Goal: Task Accomplishment & Management: Use online tool/utility

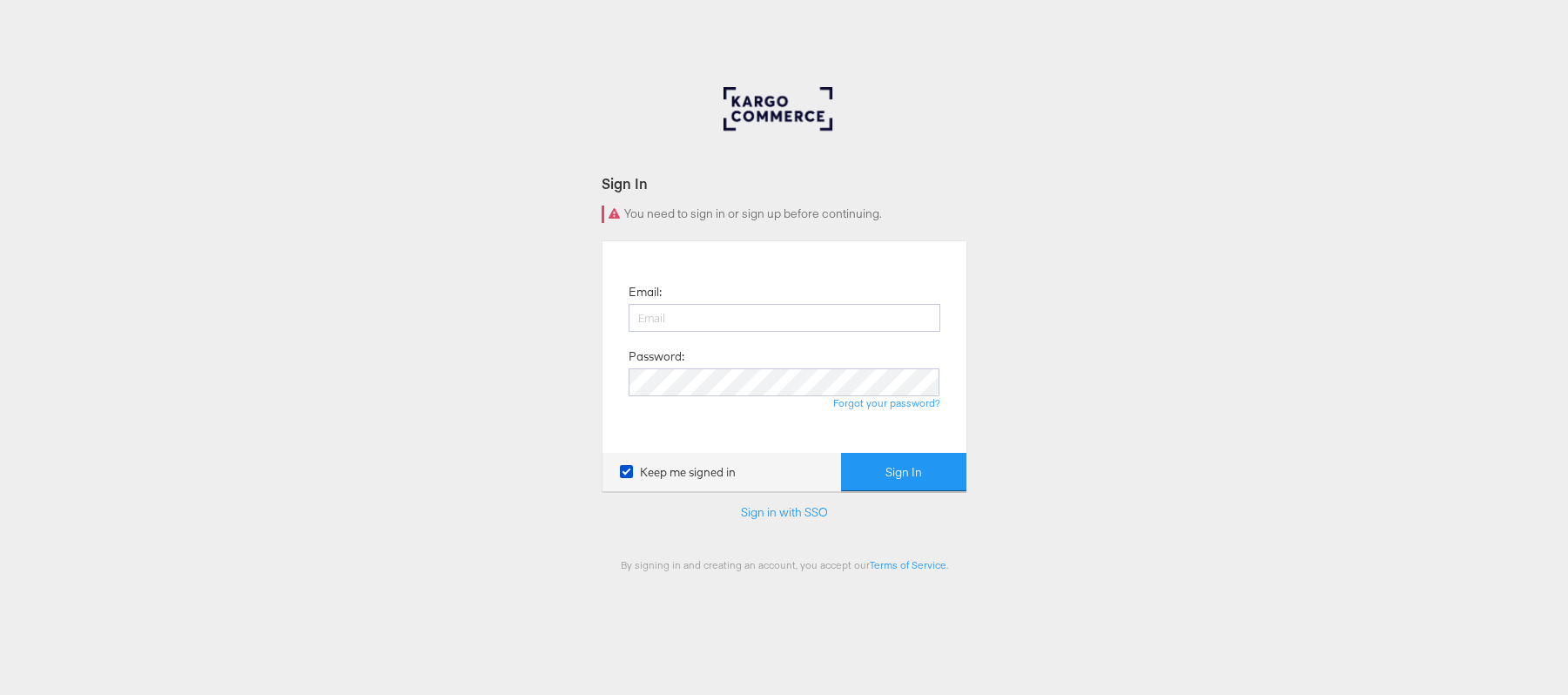
click at [670, 308] on input "email" at bounding box center [784, 318] width 311 height 28
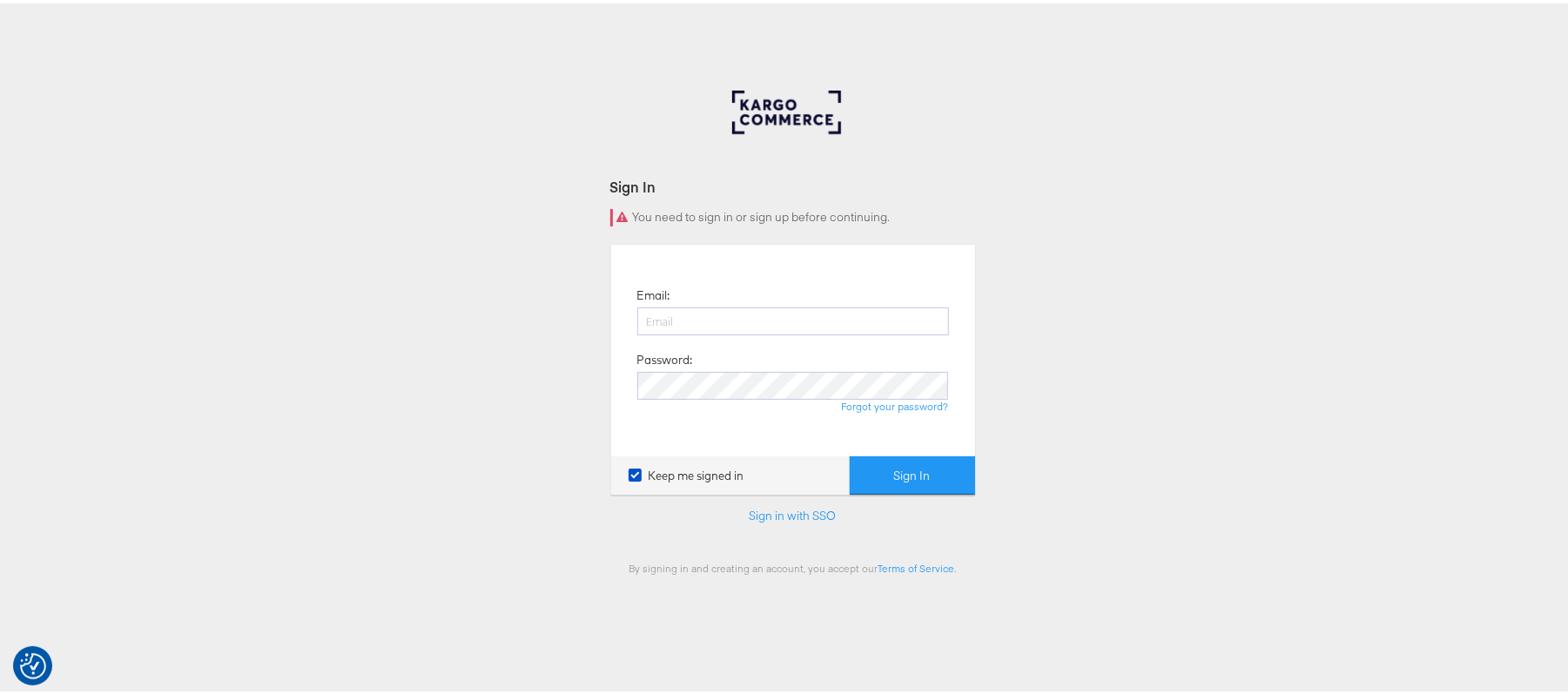
type input "sudheer.bheemunipalli@kargo.com"
click at [849, 453] on button "Sign In" at bounding box center [912, 472] width 125 height 40
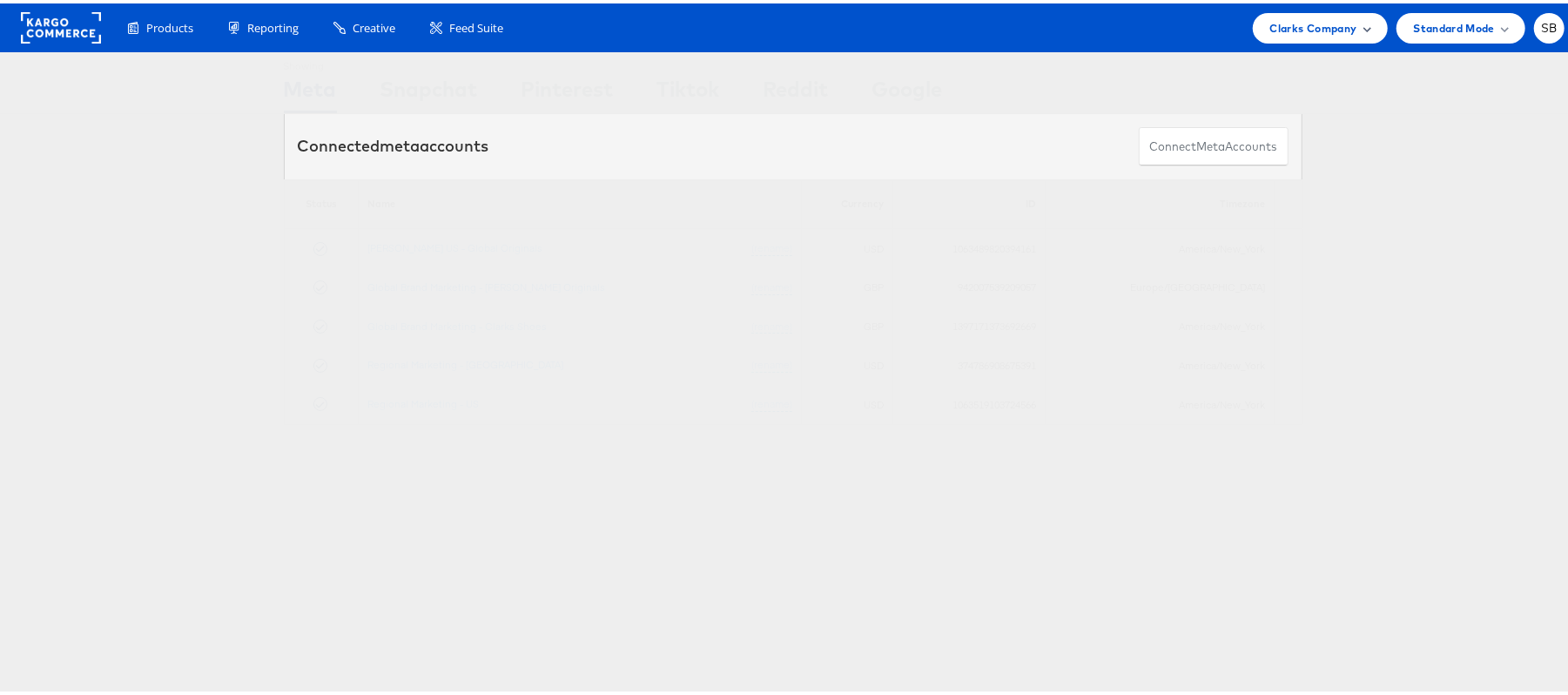
click at [1319, 40] on div "Clarks Company" at bounding box center [1320, 24] width 135 height 30
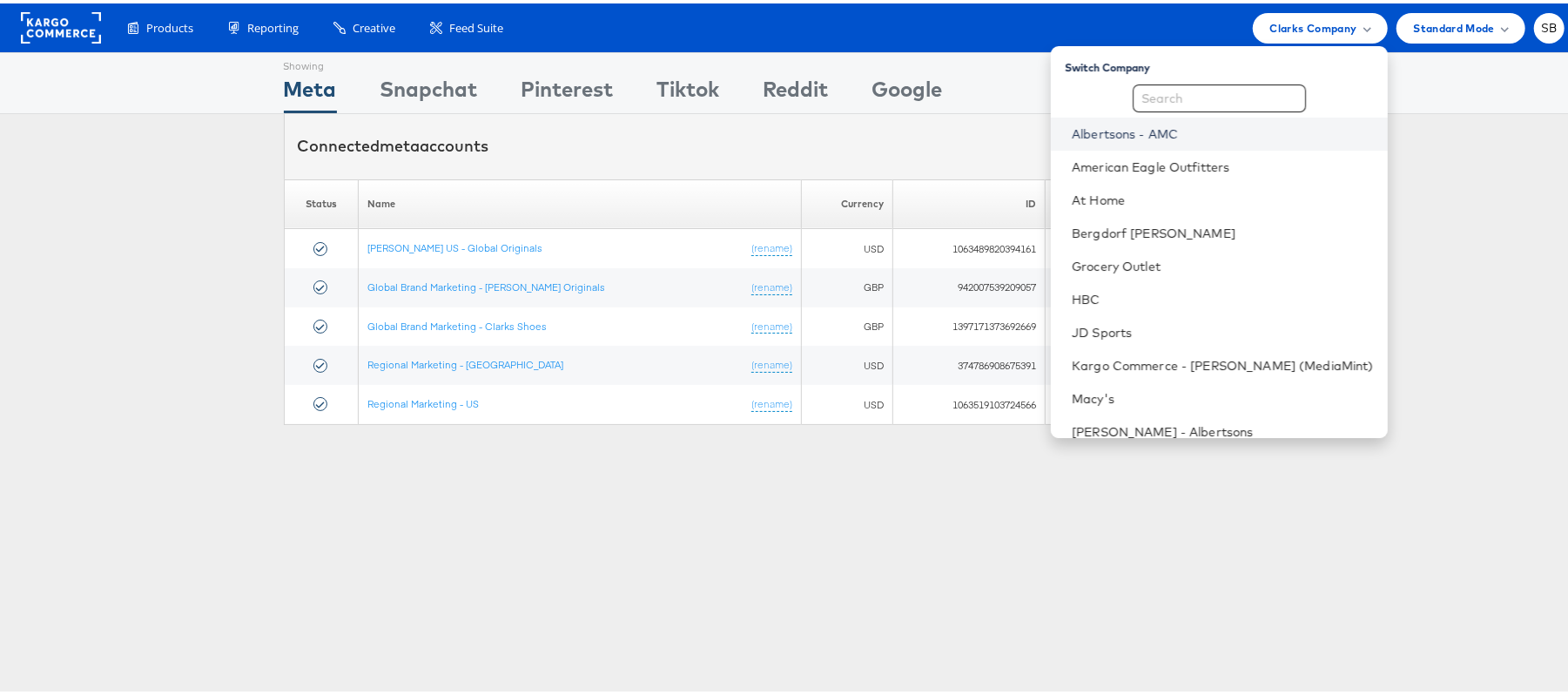
click at [1205, 130] on link "Albertsons - AMC" at bounding box center [1223, 130] width 302 height 18
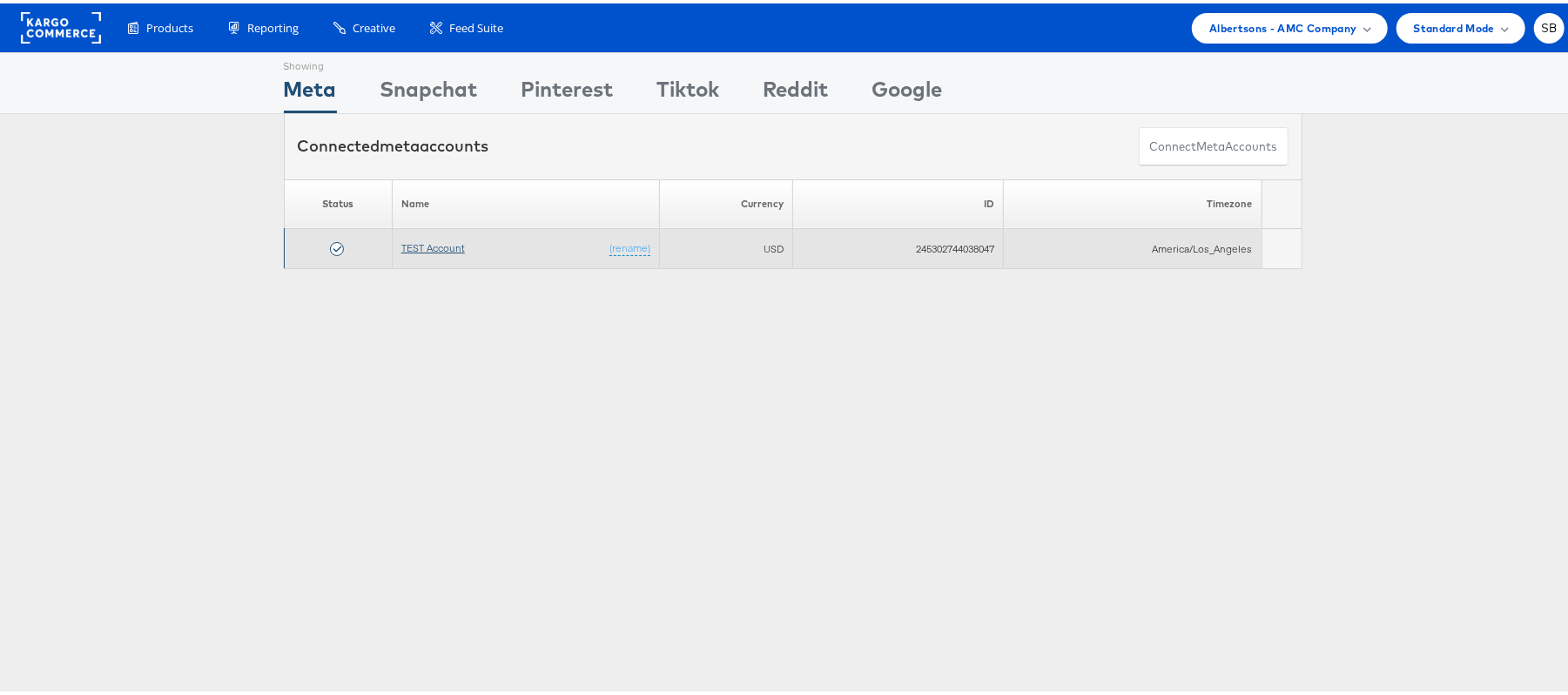
click at [444, 245] on link "TEST Account" at bounding box center [433, 244] width 64 height 13
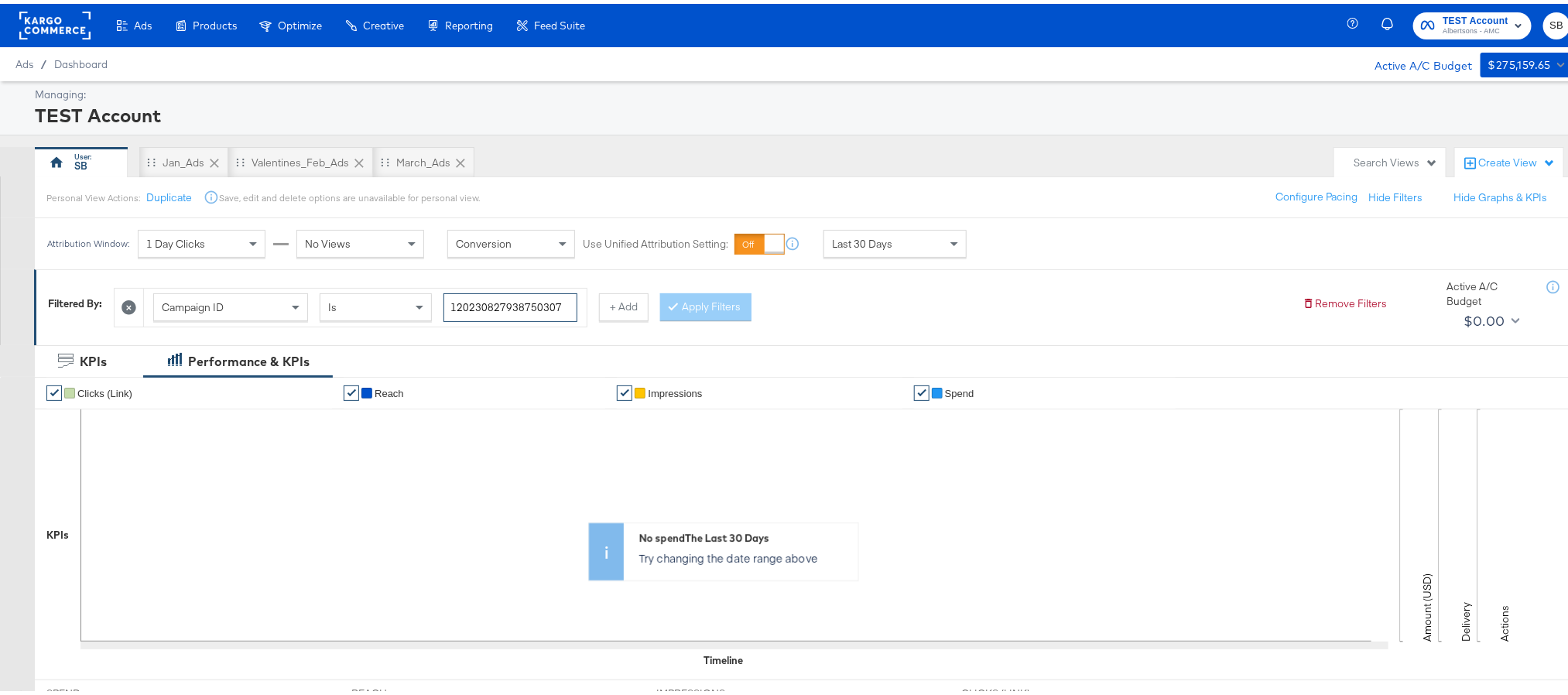
click at [532, 310] on input "120230827938750307" at bounding box center [510, 303] width 134 height 29
paste input "52383"
type input "120230827523830307"
click at [272, 305] on div "Campaign ID" at bounding box center [230, 303] width 153 height 26
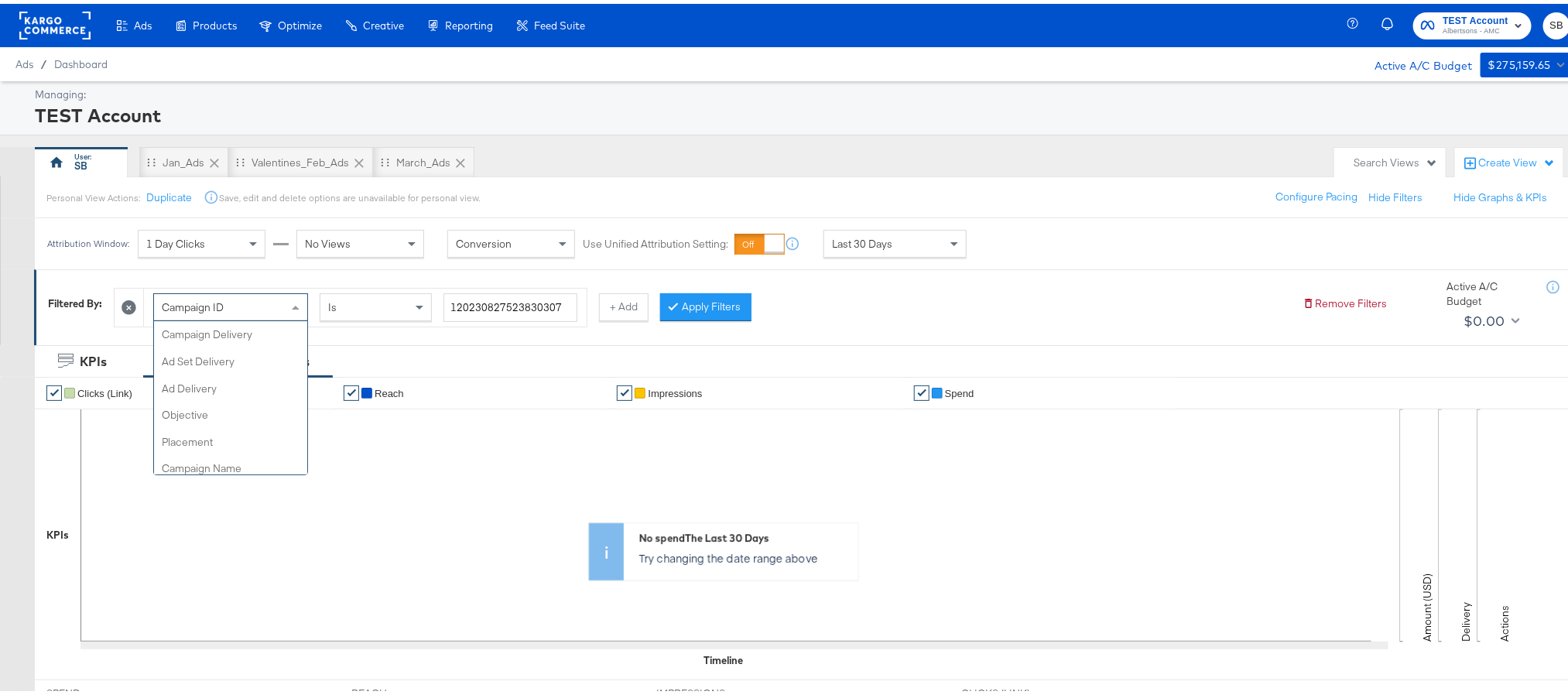
scroll to position [161, 0]
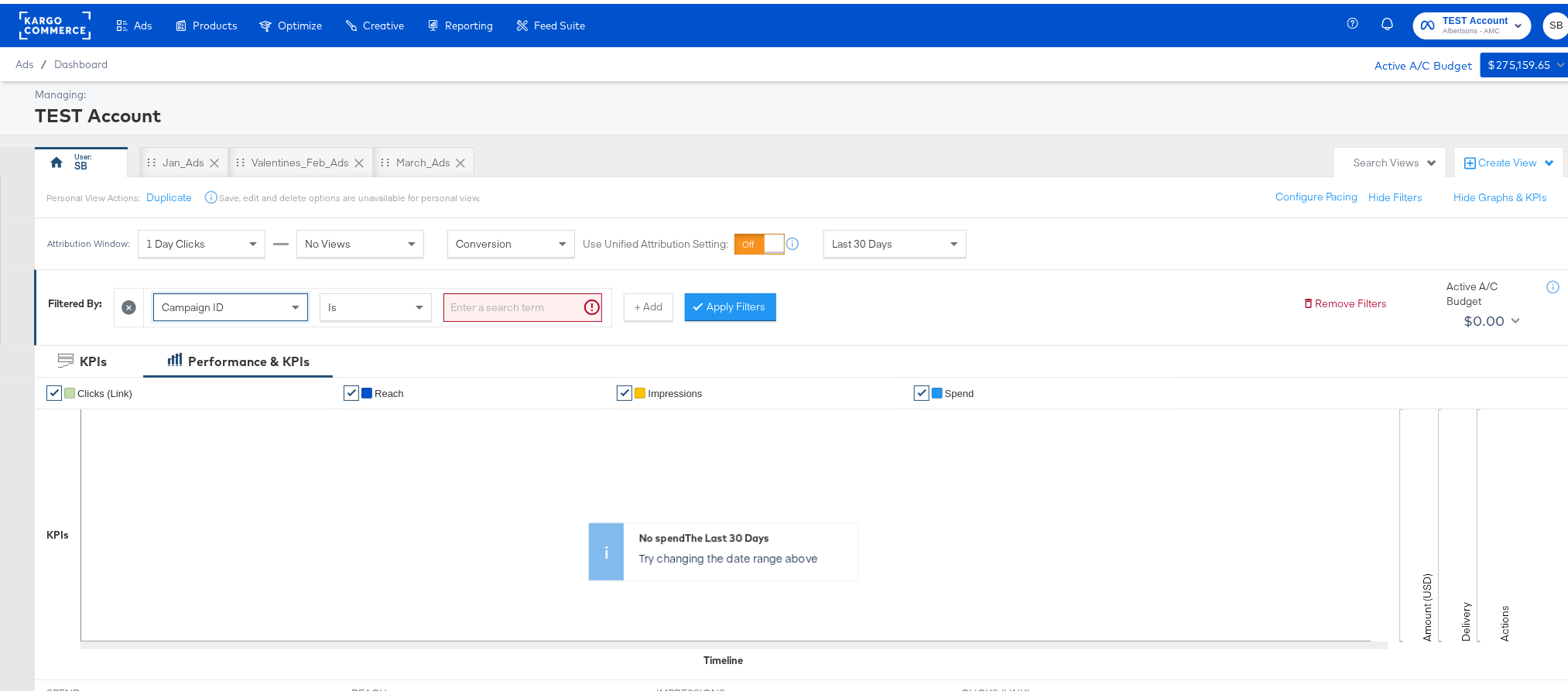
click at [479, 307] on input "search" at bounding box center [523, 303] width 159 height 29
paste input "120230827523830307"
type input "120230827523830307"
click at [727, 316] on button "Apply Filters" at bounding box center [705, 303] width 91 height 28
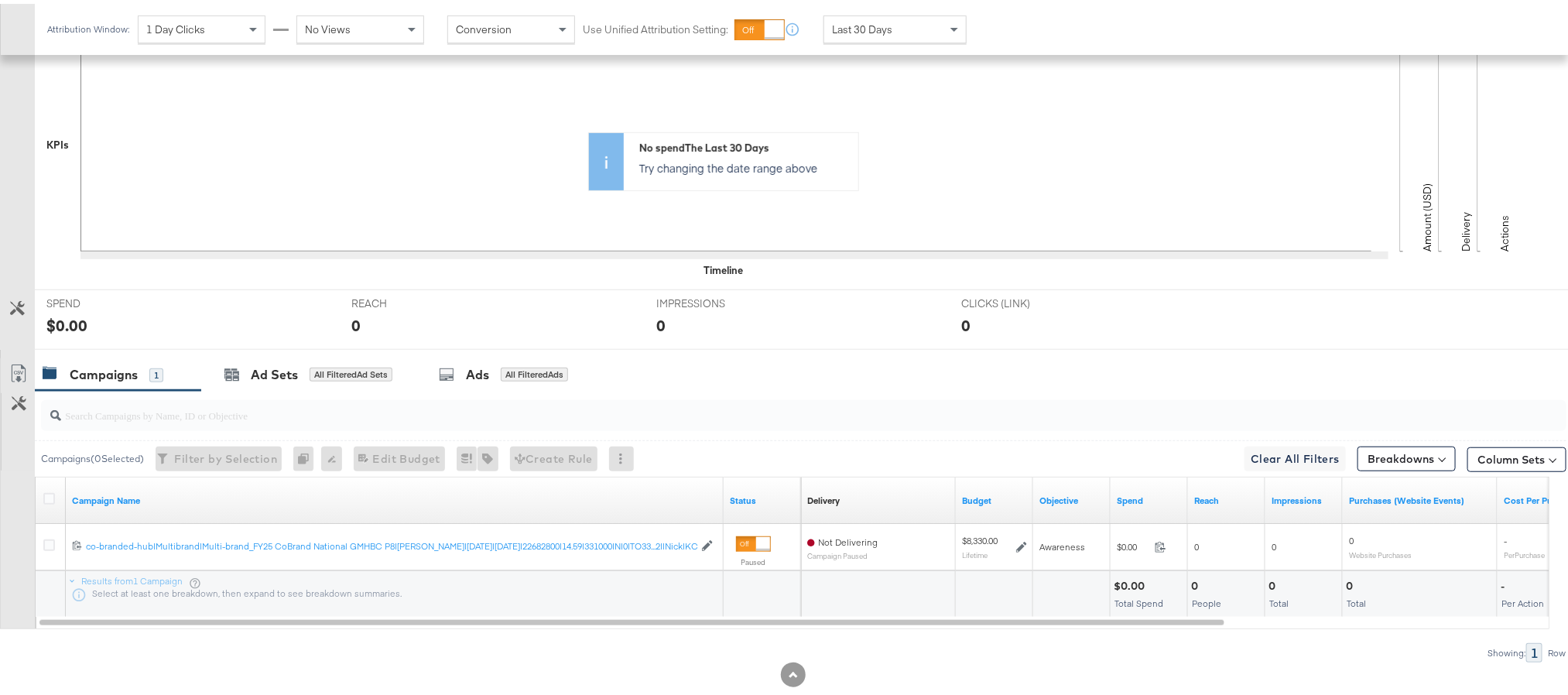
scroll to position [426, 0]
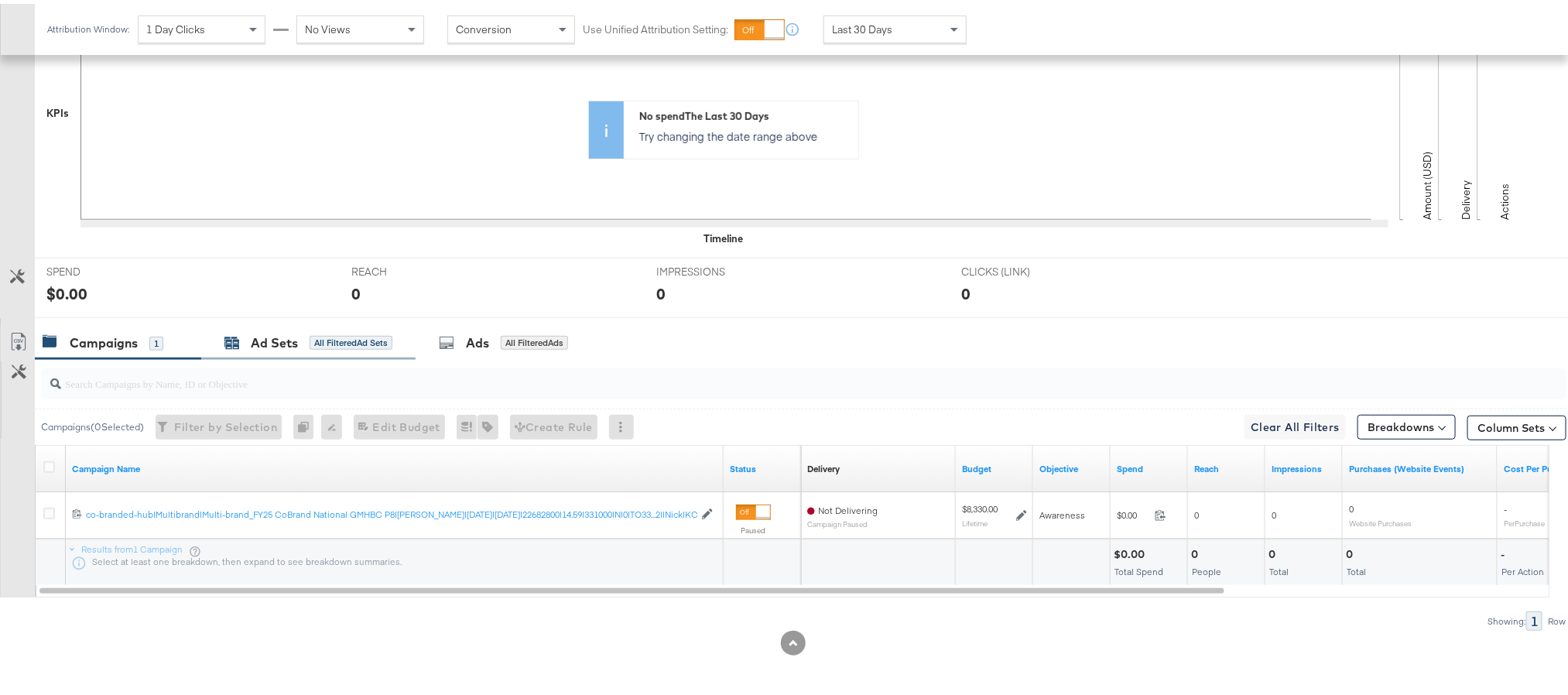
click at [231, 348] on div "Ad Sets All Filtered Ad Sets" at bounding box center [308, 339] width 168 height 18
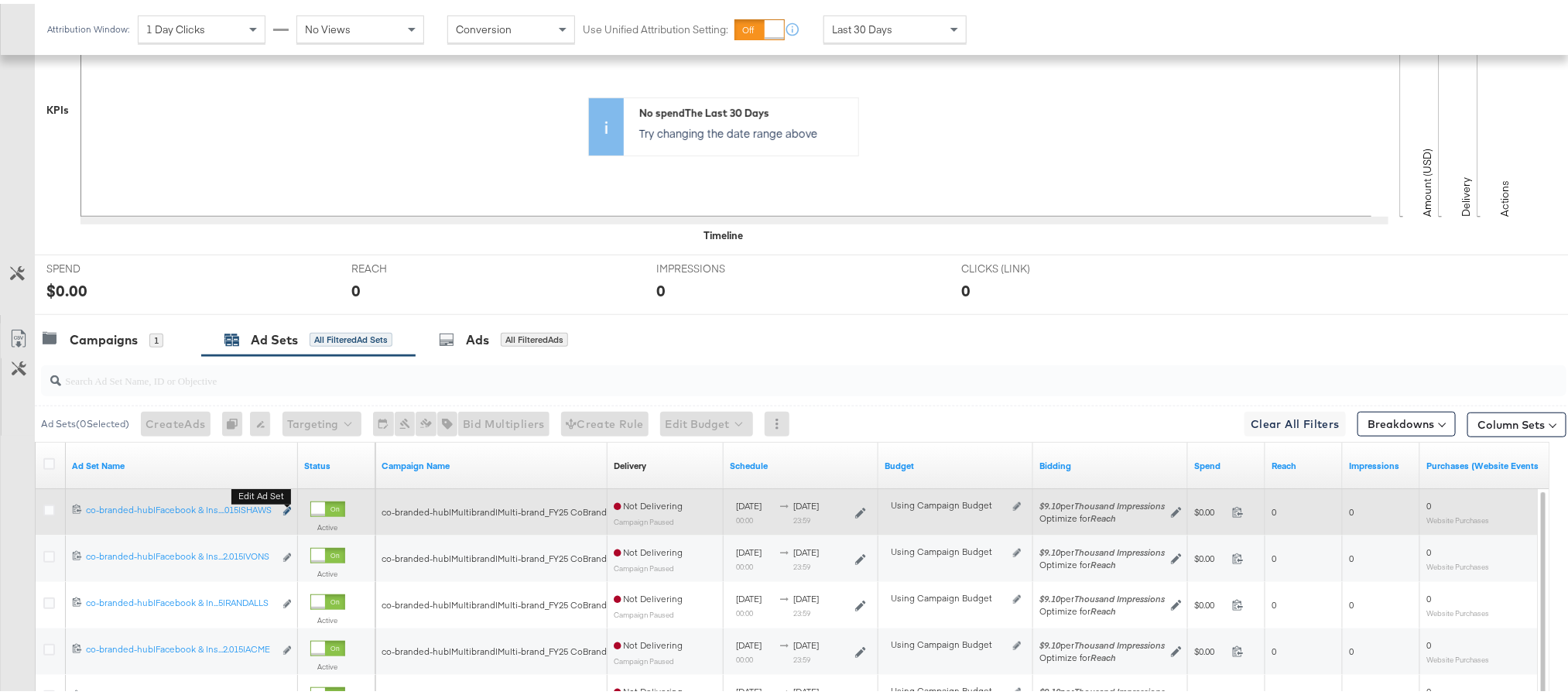
click at [287, 511] on icon "link" at bounding box center [287, 507] width 7 height 8
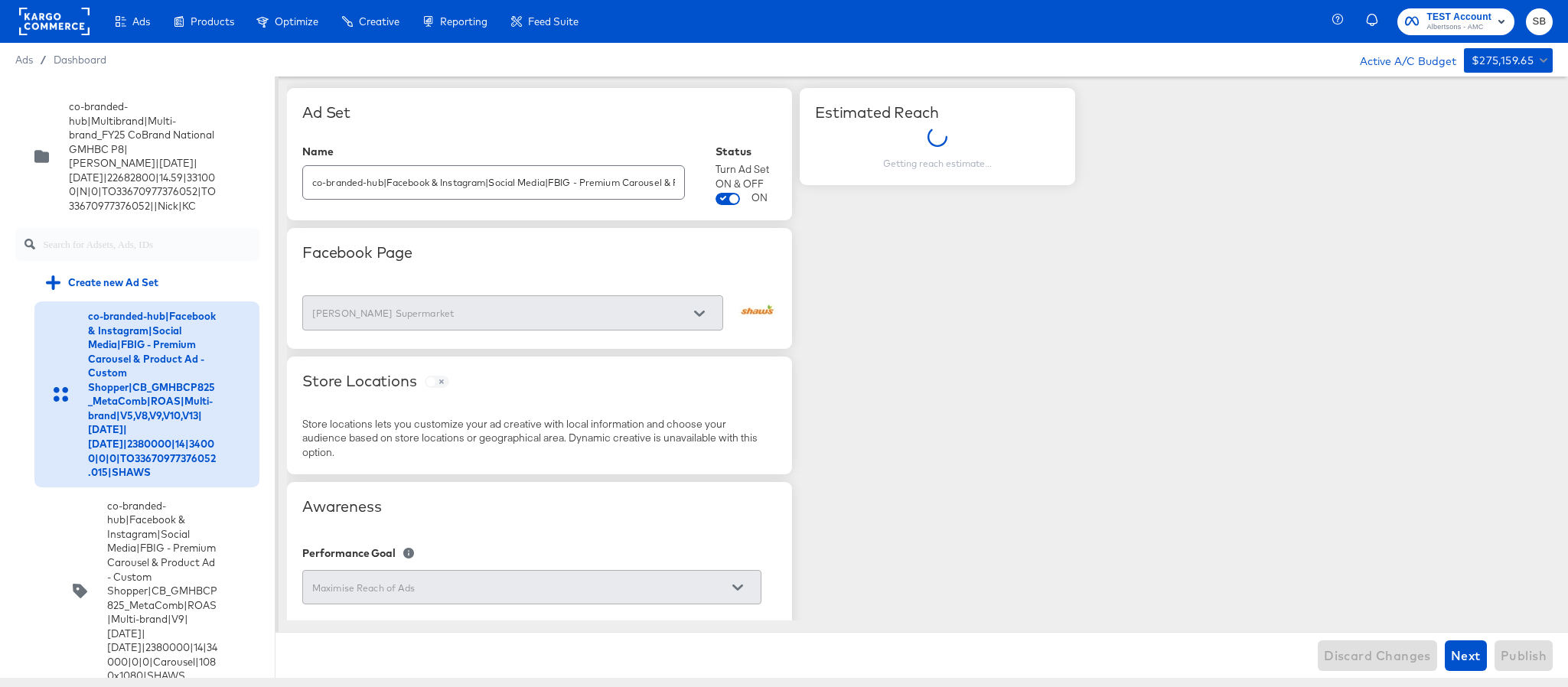
scroll to position [8848, 0]
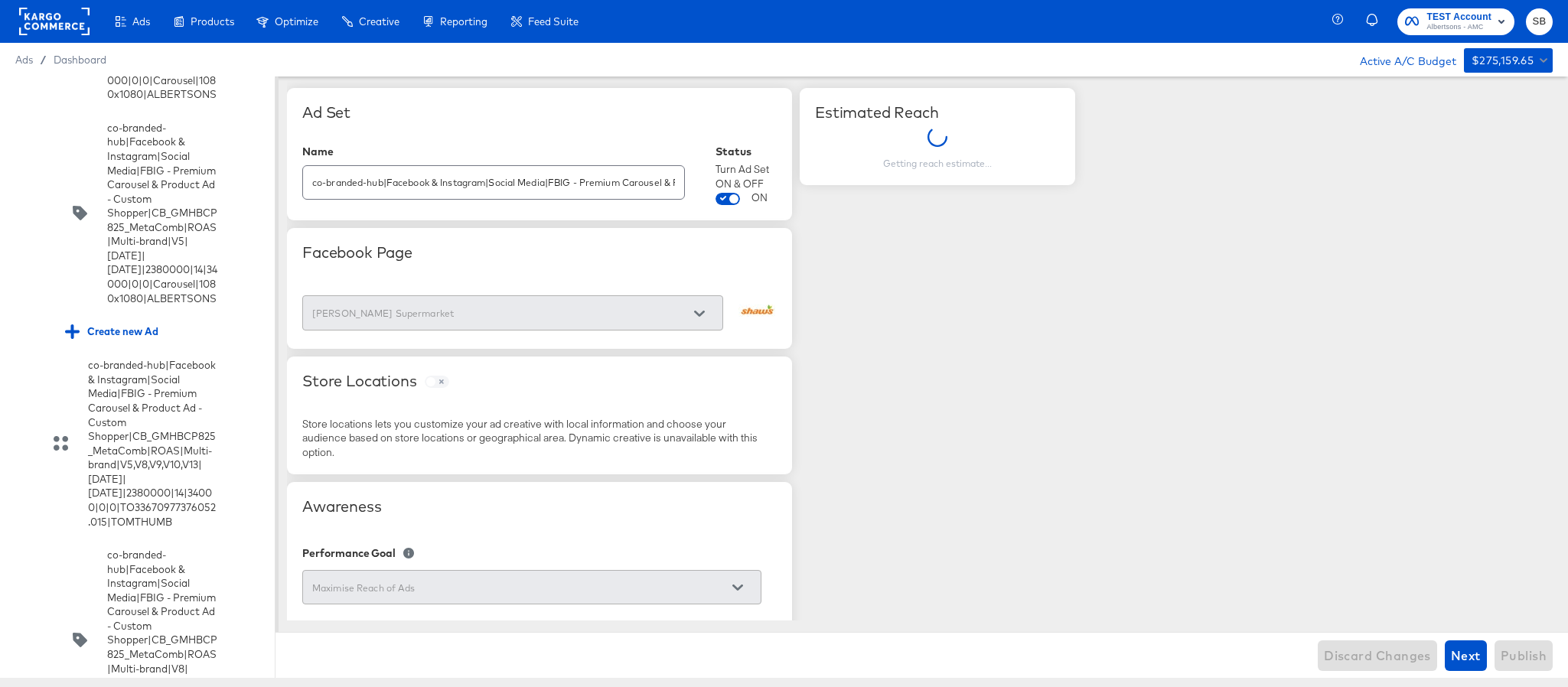
click at [0, 0] on input "checkbox" at bounding box center [0, 0] width 0 height 0
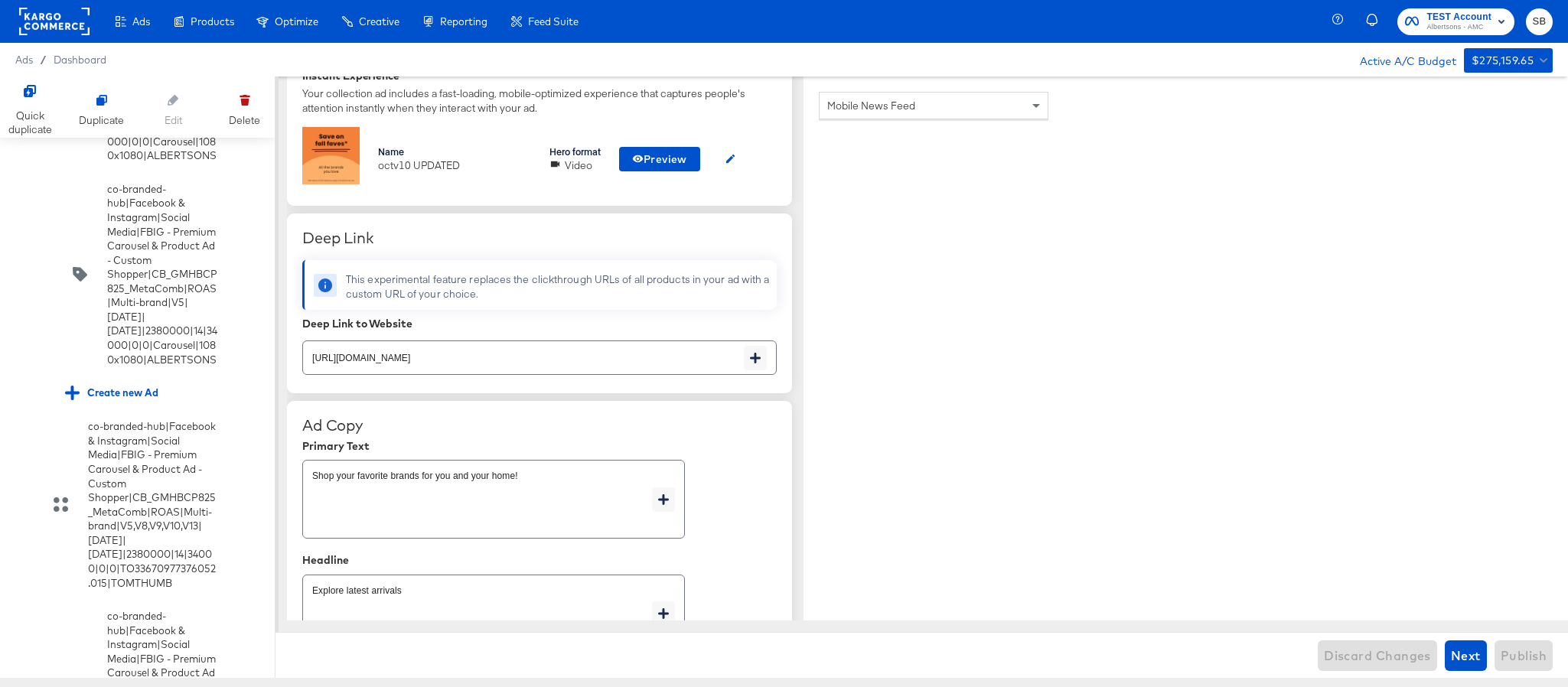
scroll to position [6953, 0]
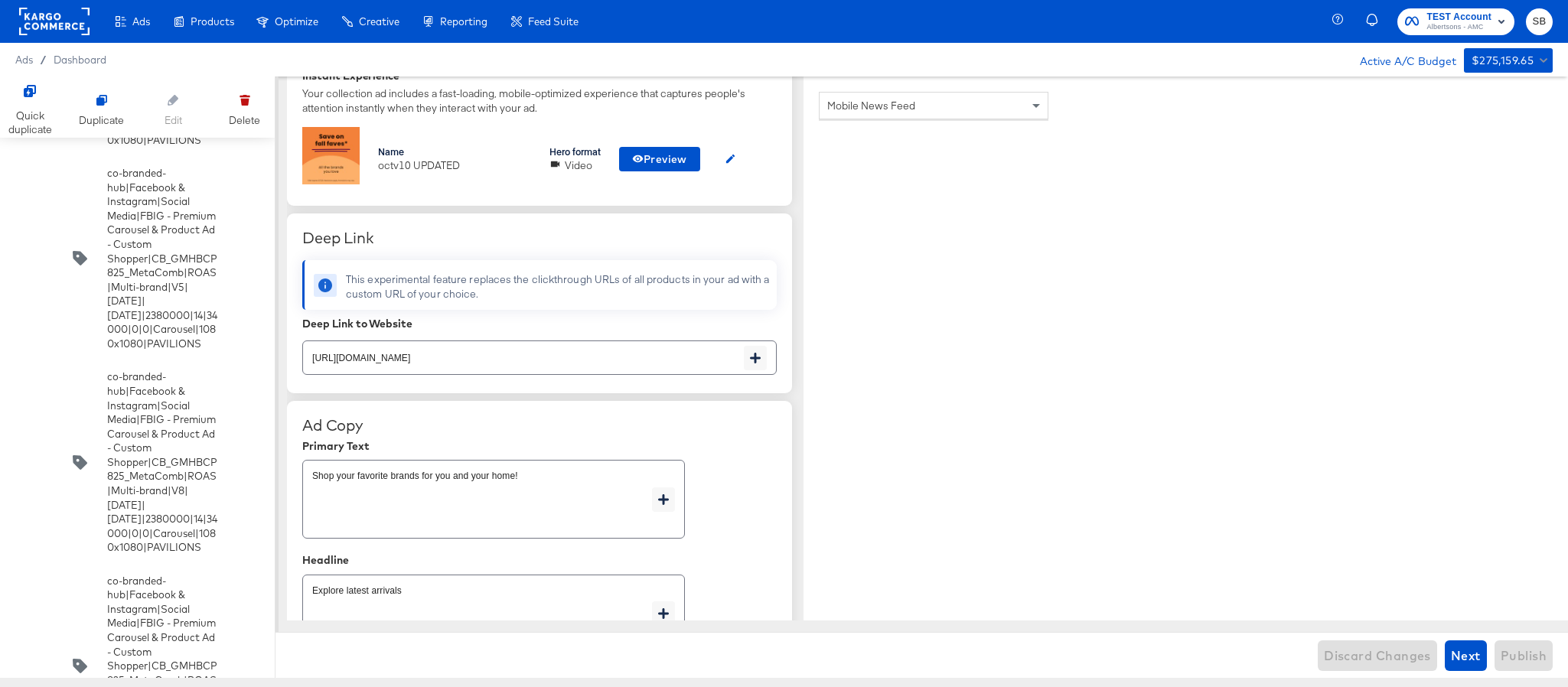
click at [0, 0] on input "checkbox" at bounding box center [0, 0] width 0 height 0
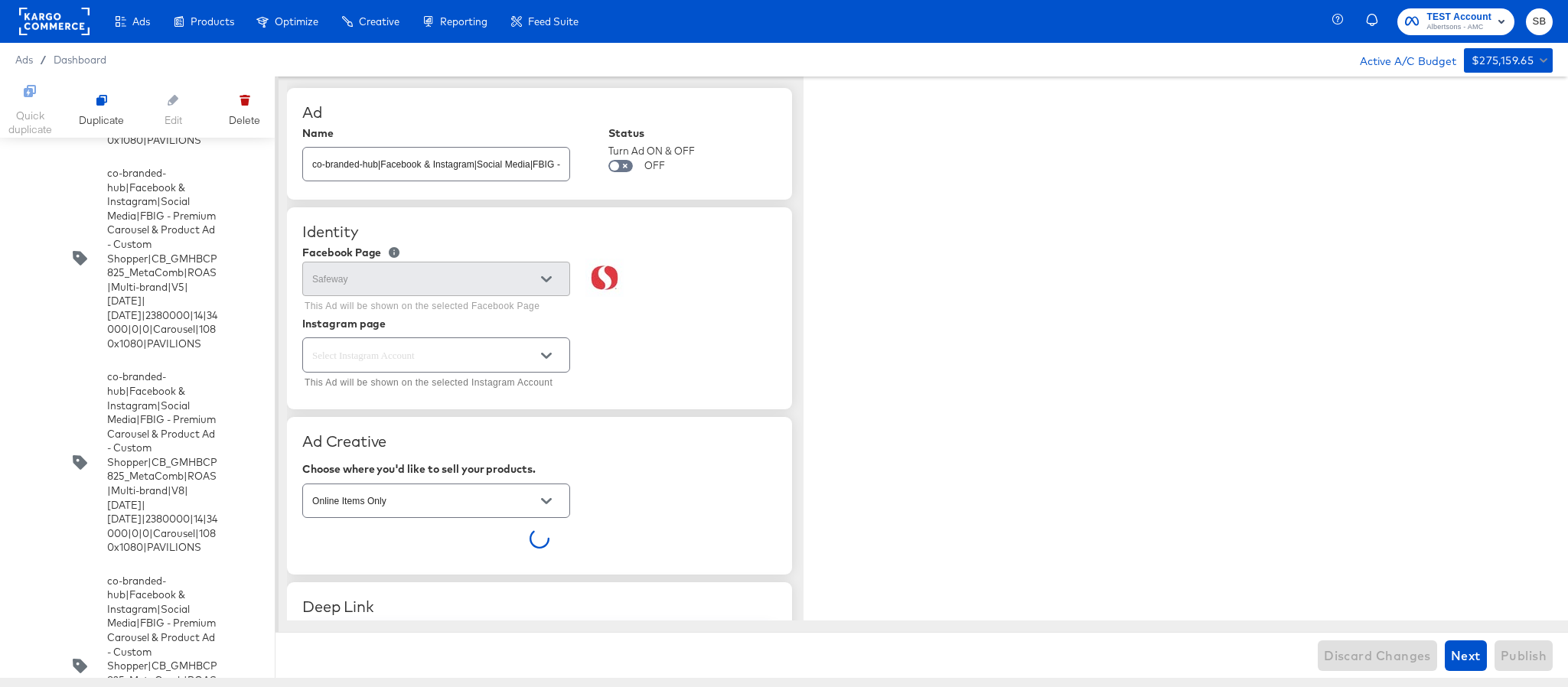
type textarea "x"
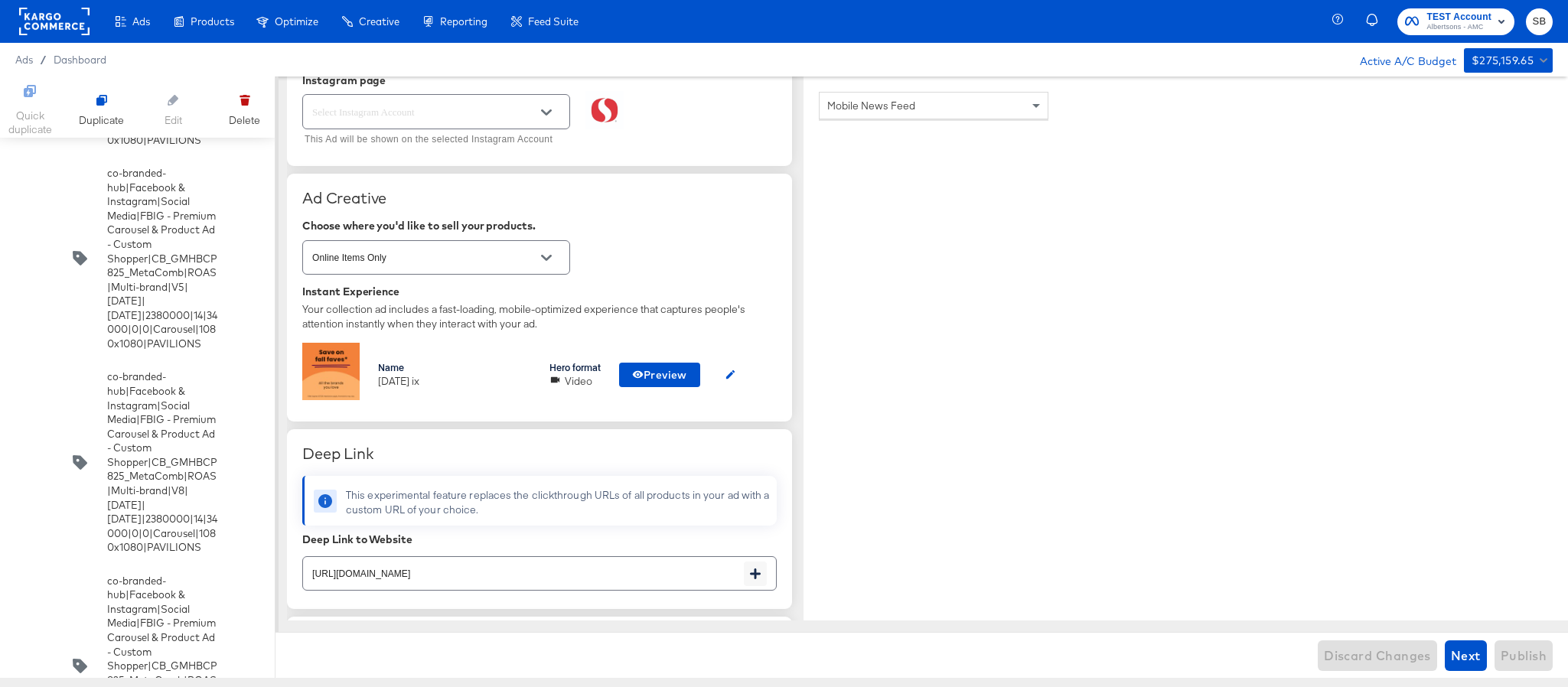
scroll to position [1743, 0]
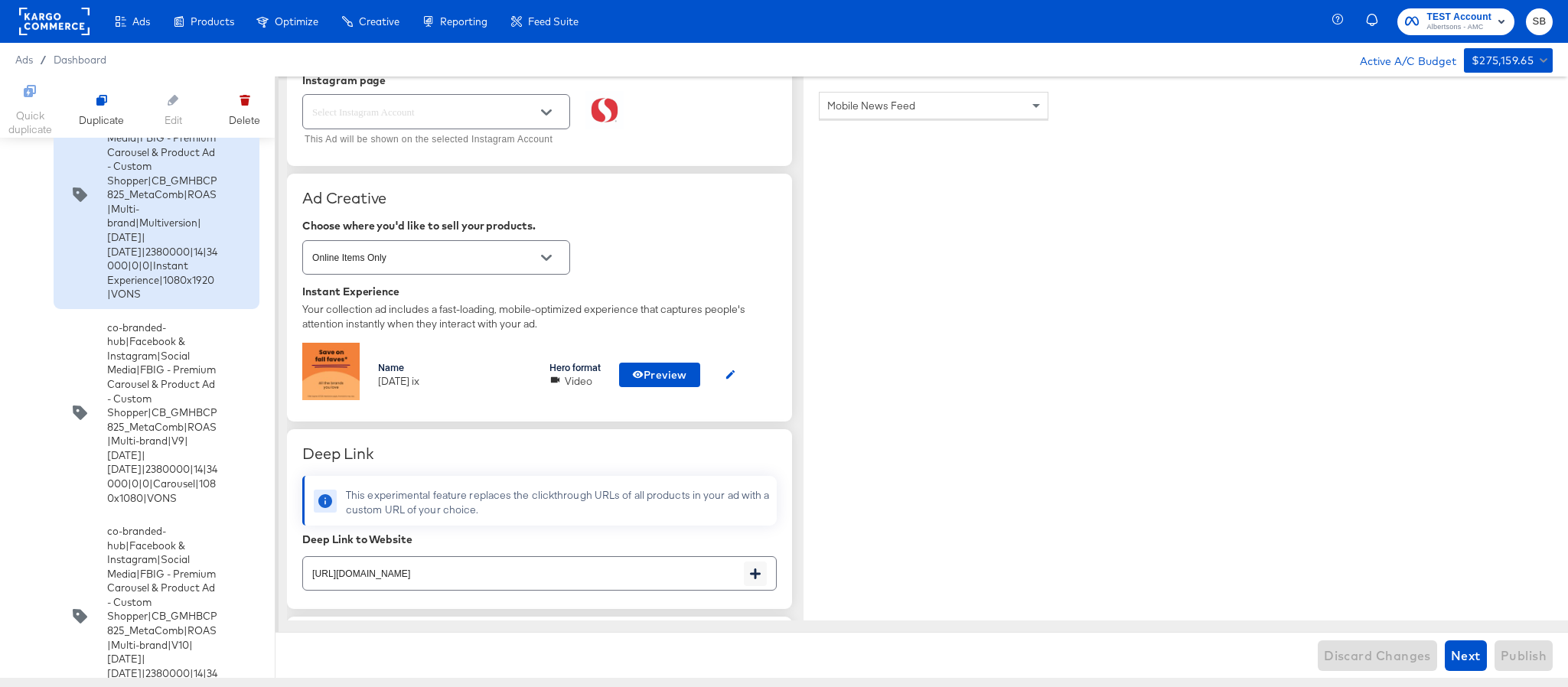
click at [23, 100] on icon at bounding box center [23, 94] width 11 height 11
click at [0, 0] on input "checkbox" at bounding box center [0, 0] width 0 height 0
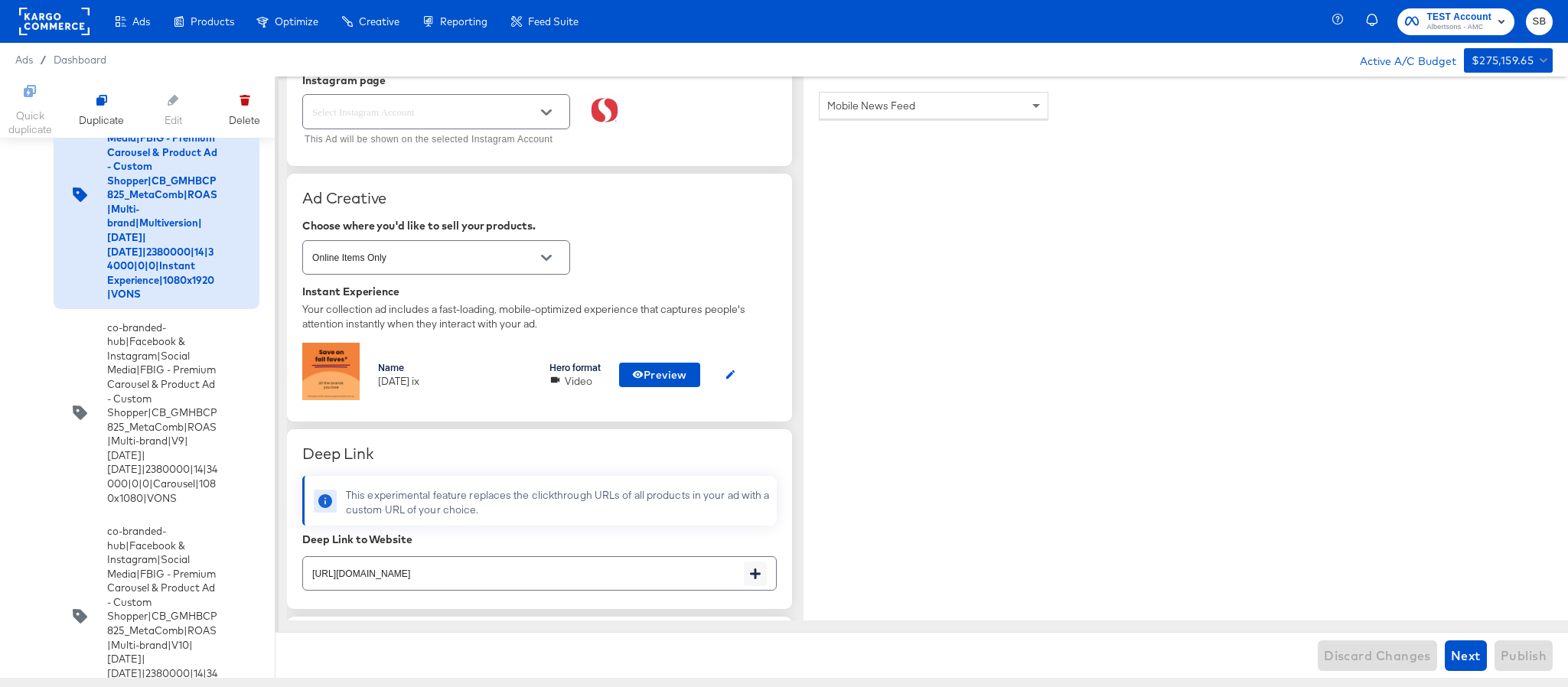
click at [83, 301] on div "co-branded-hub|Facebook & Instagram|Social Media|FBIG - Premium Carousel & Prod…" at bounding box center [141, 194] width 152 height 213
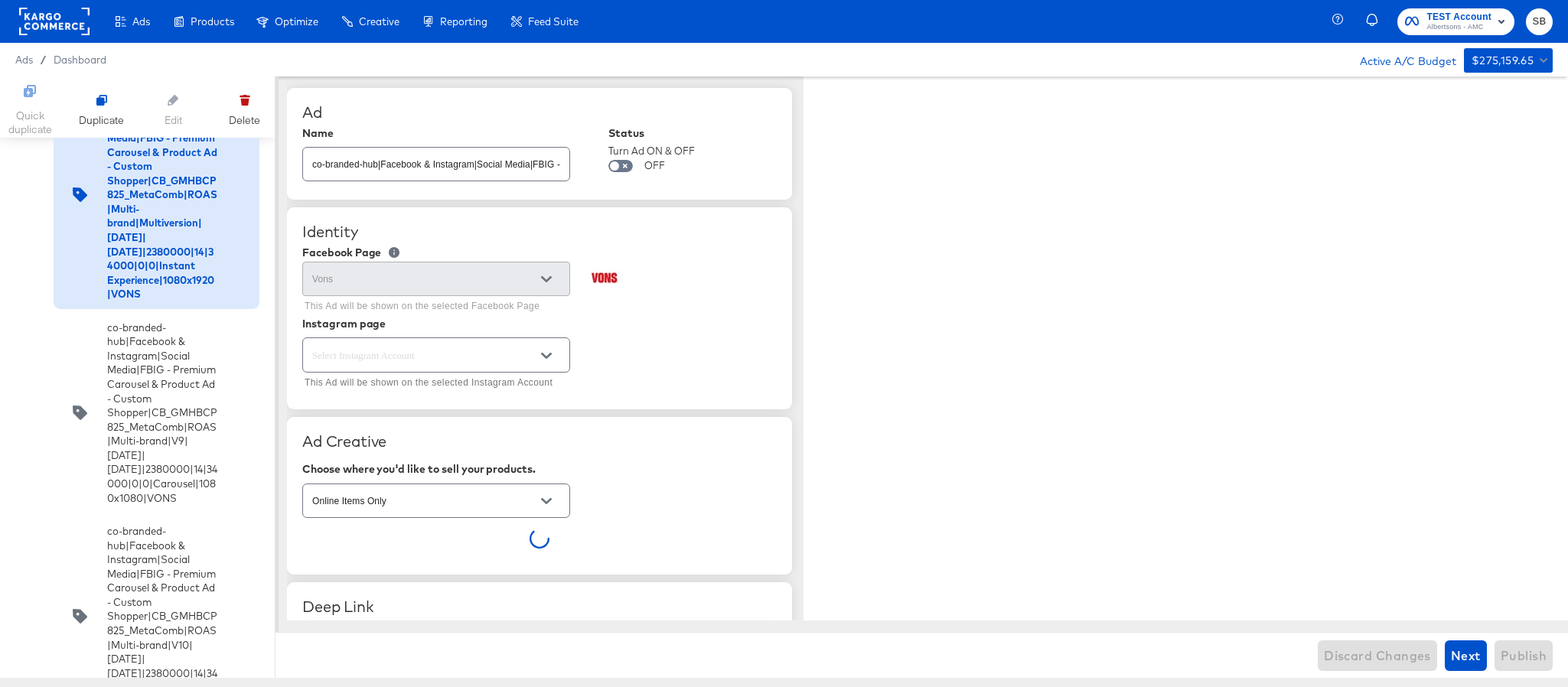
type textarea "x"
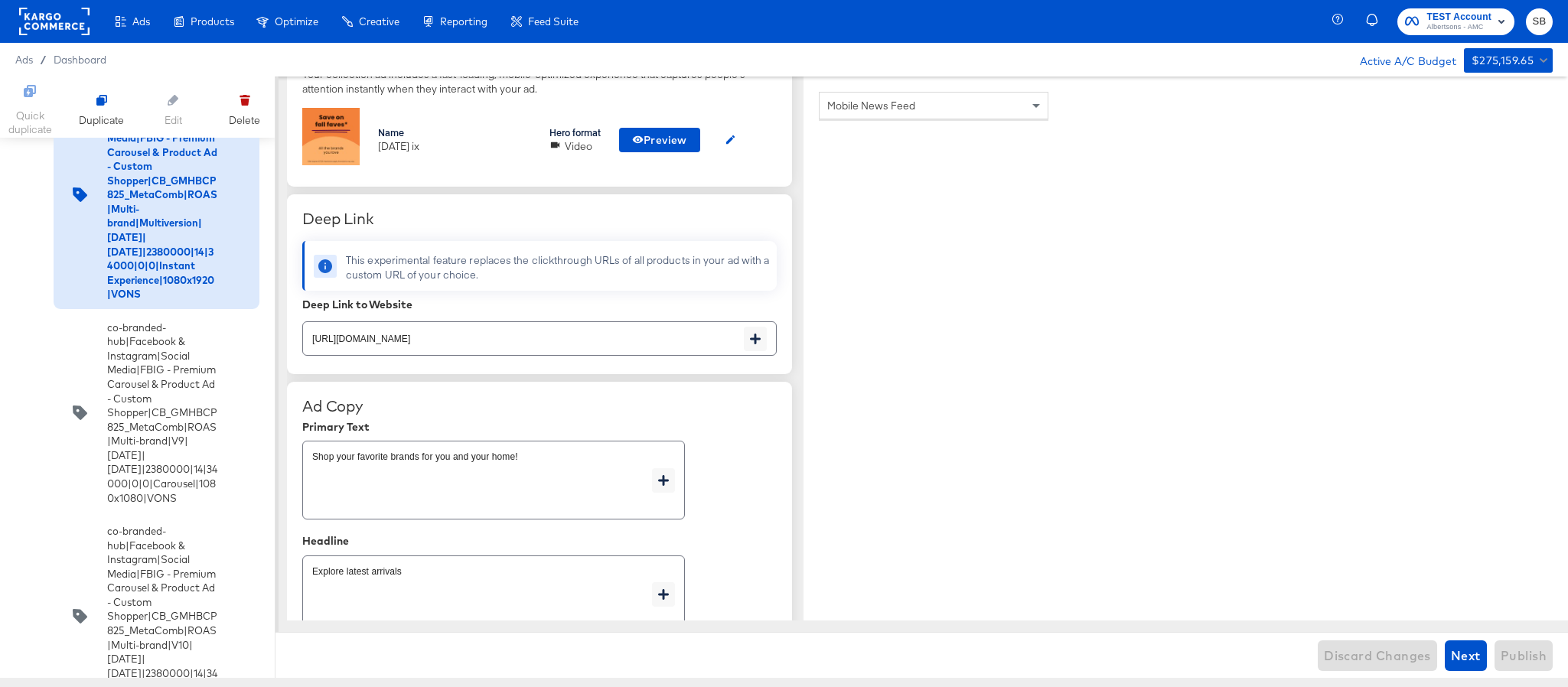
scroll to position [12747, 0]
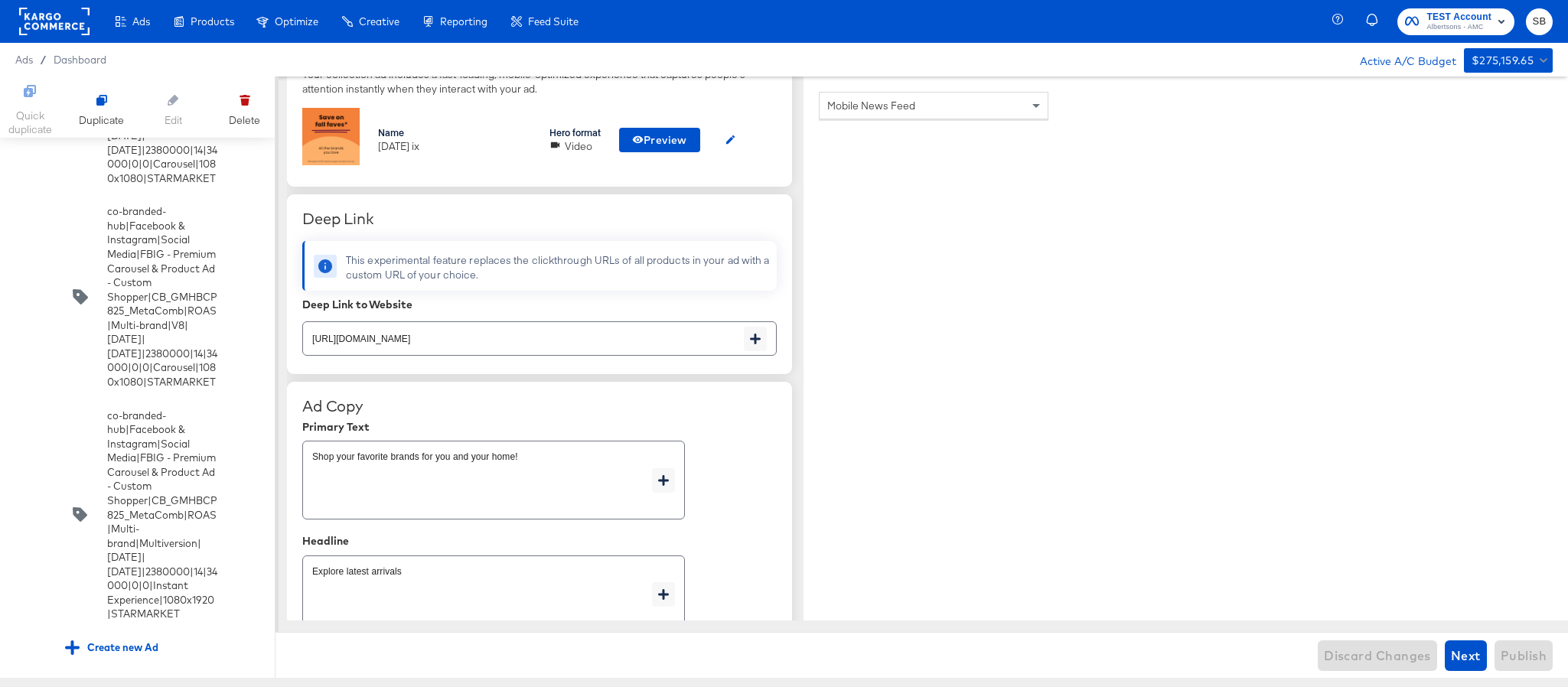
click at [0, 0] on input "checkbox" at bounding box center [0, 0] width 0 height 0
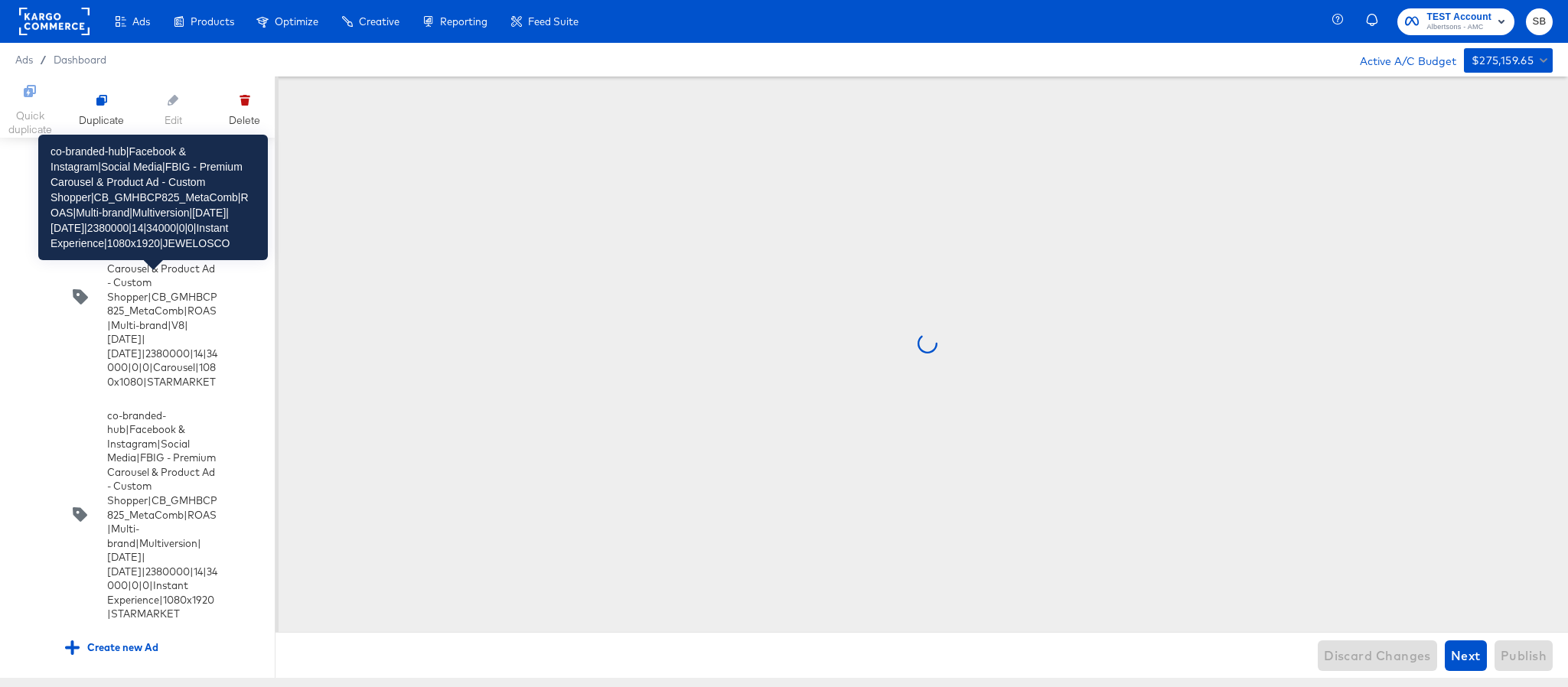
scroll to position [0, 0]
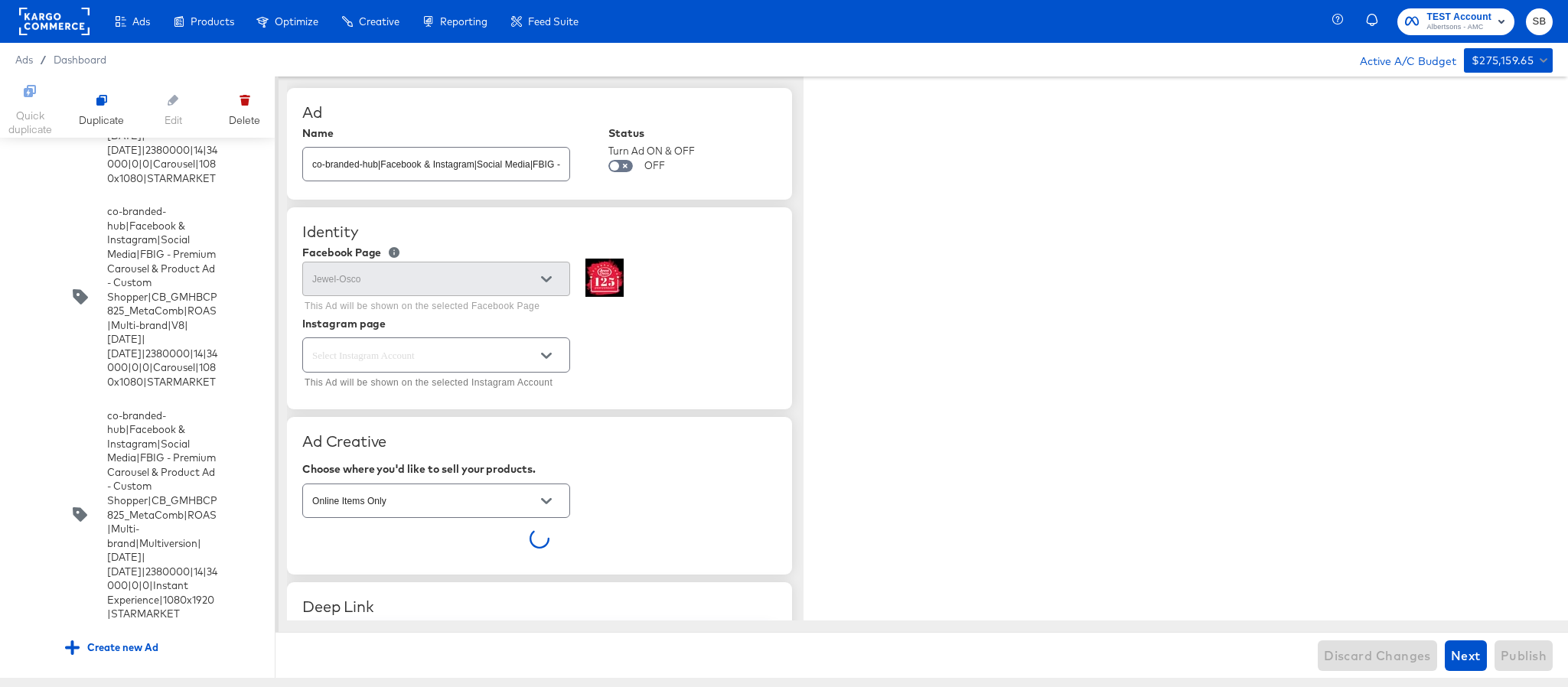
type textarea "x"
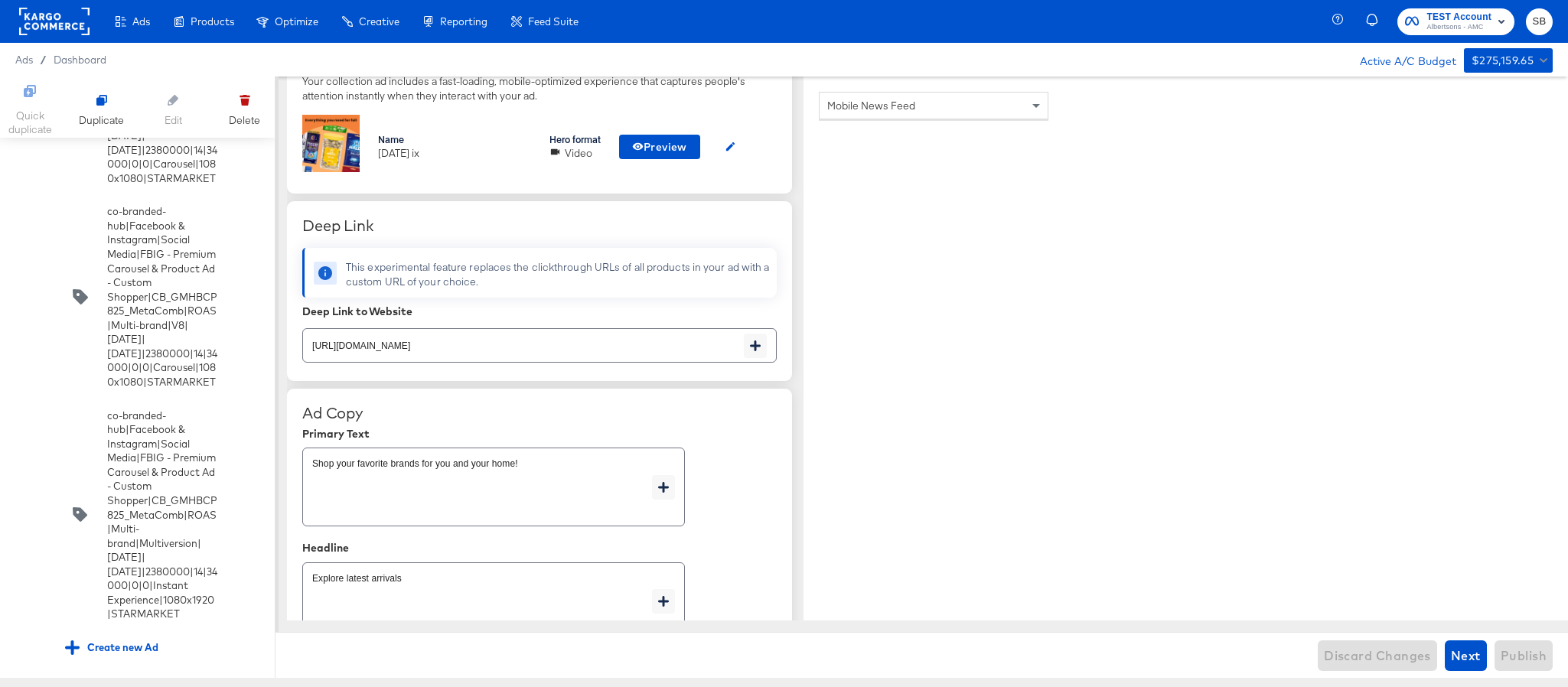
scroll to position [8381, 0]
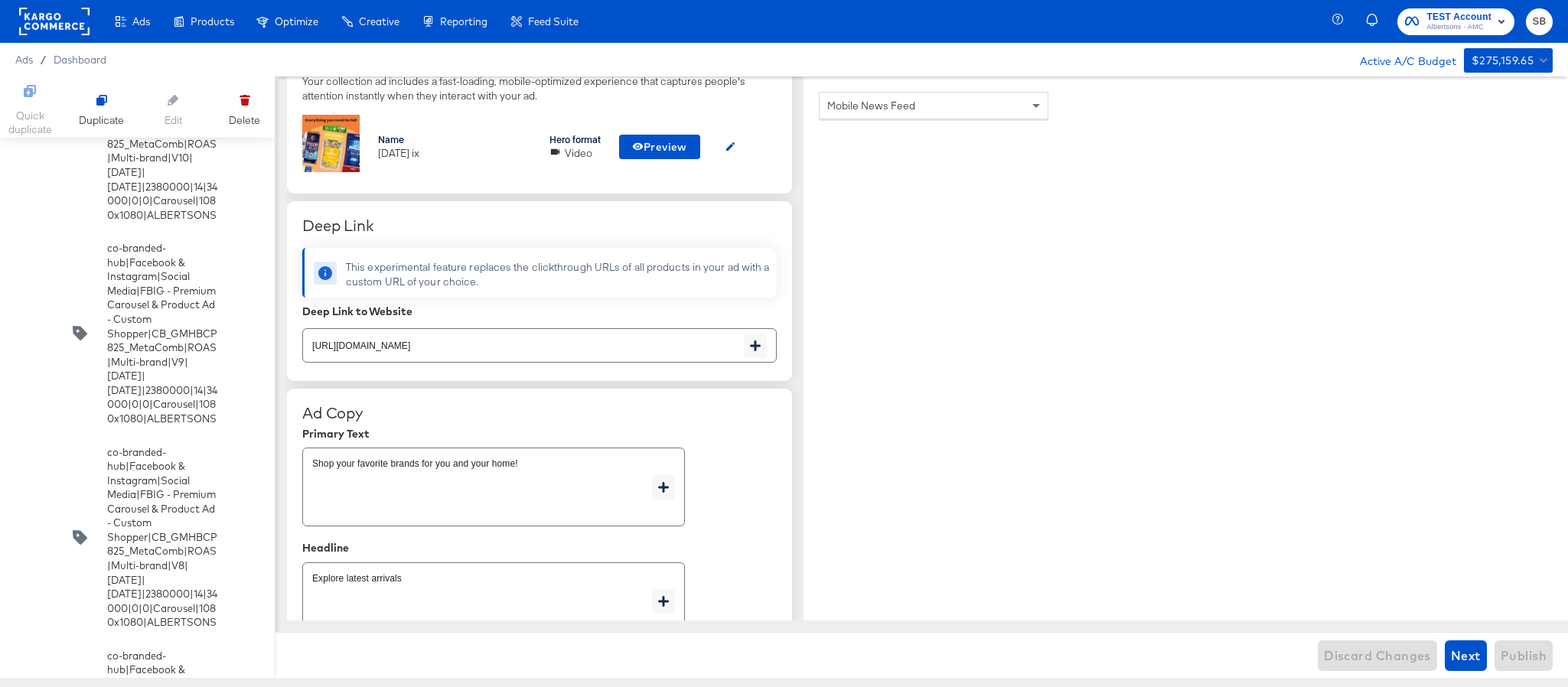
click at [0, 0] on input "checkbox" at bounding box center [0, 0] width 0 height 0
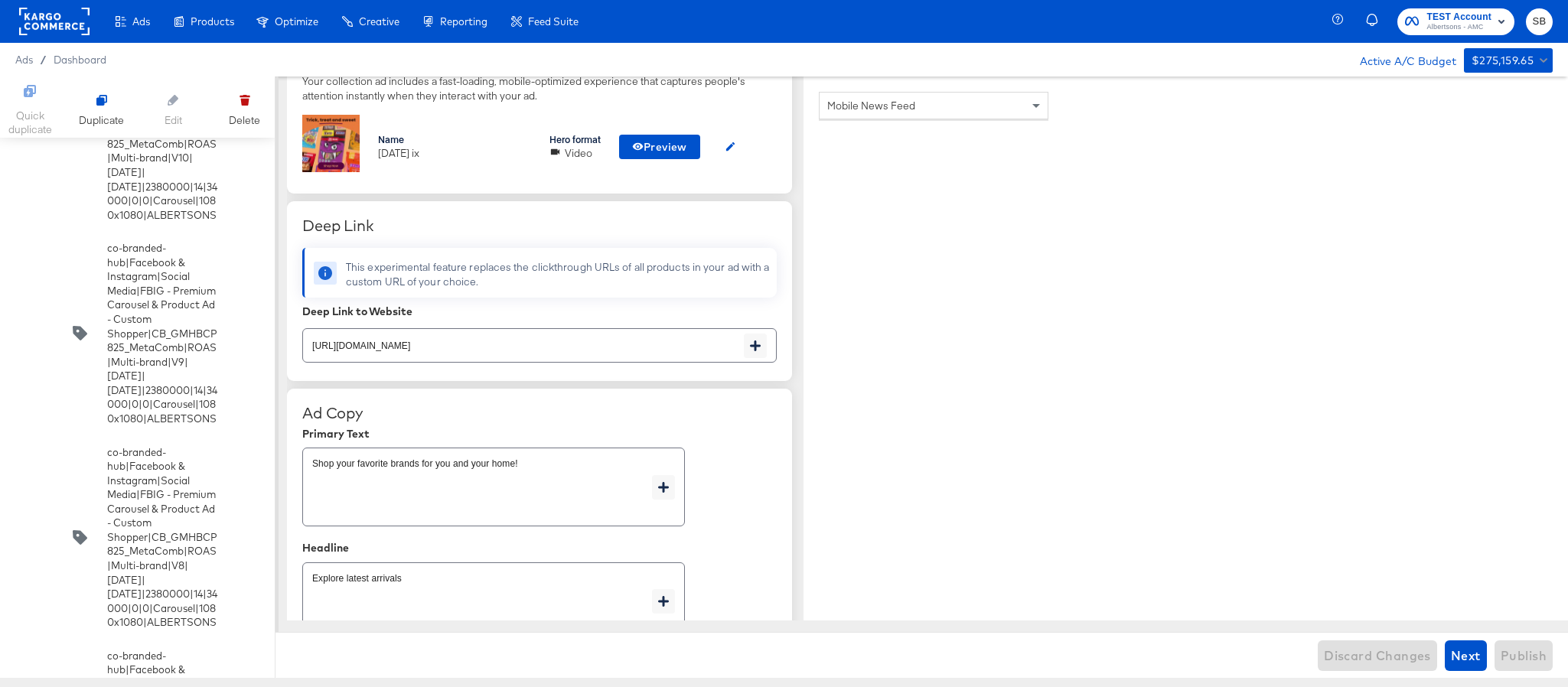
scroll to position [4099, 0]
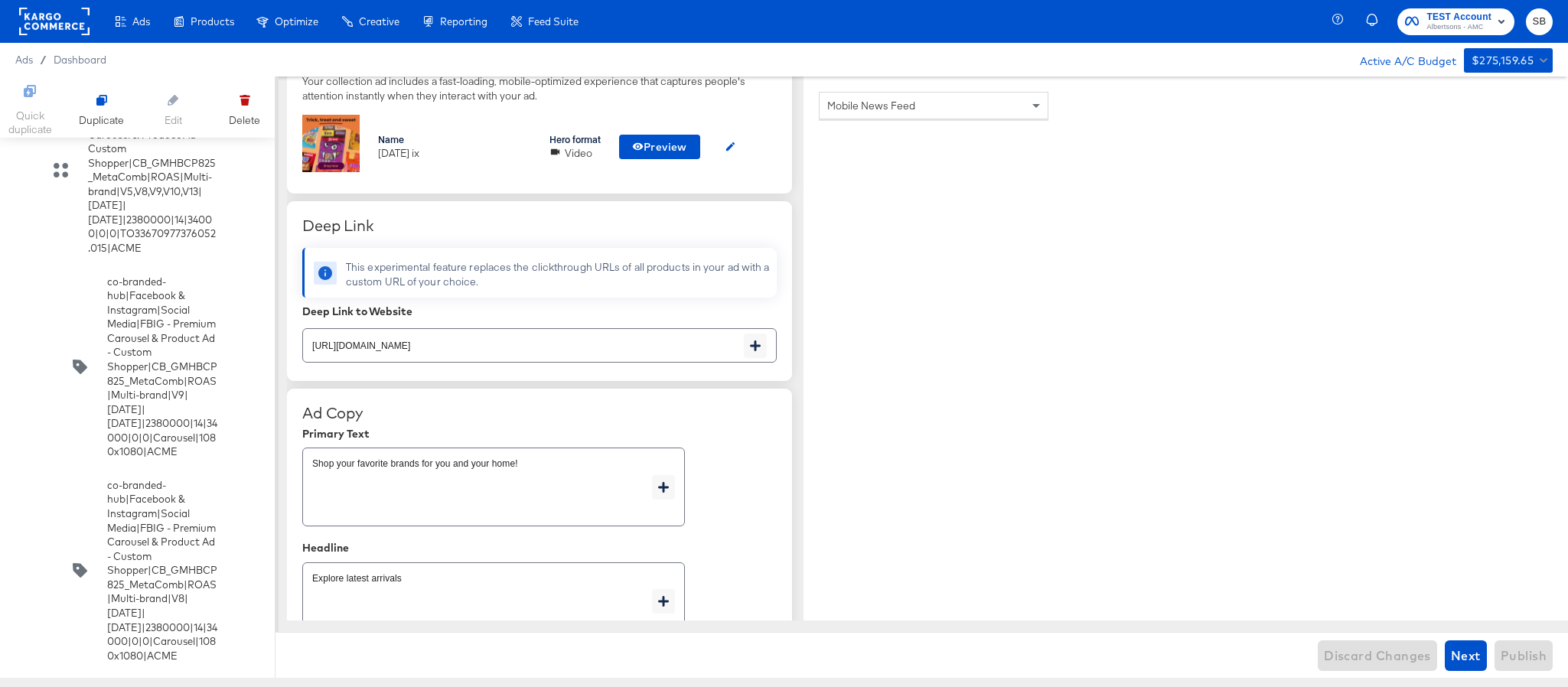
click at [0, 0] on input "checkbox" at bounding box center [0, 0] width 0 height 0
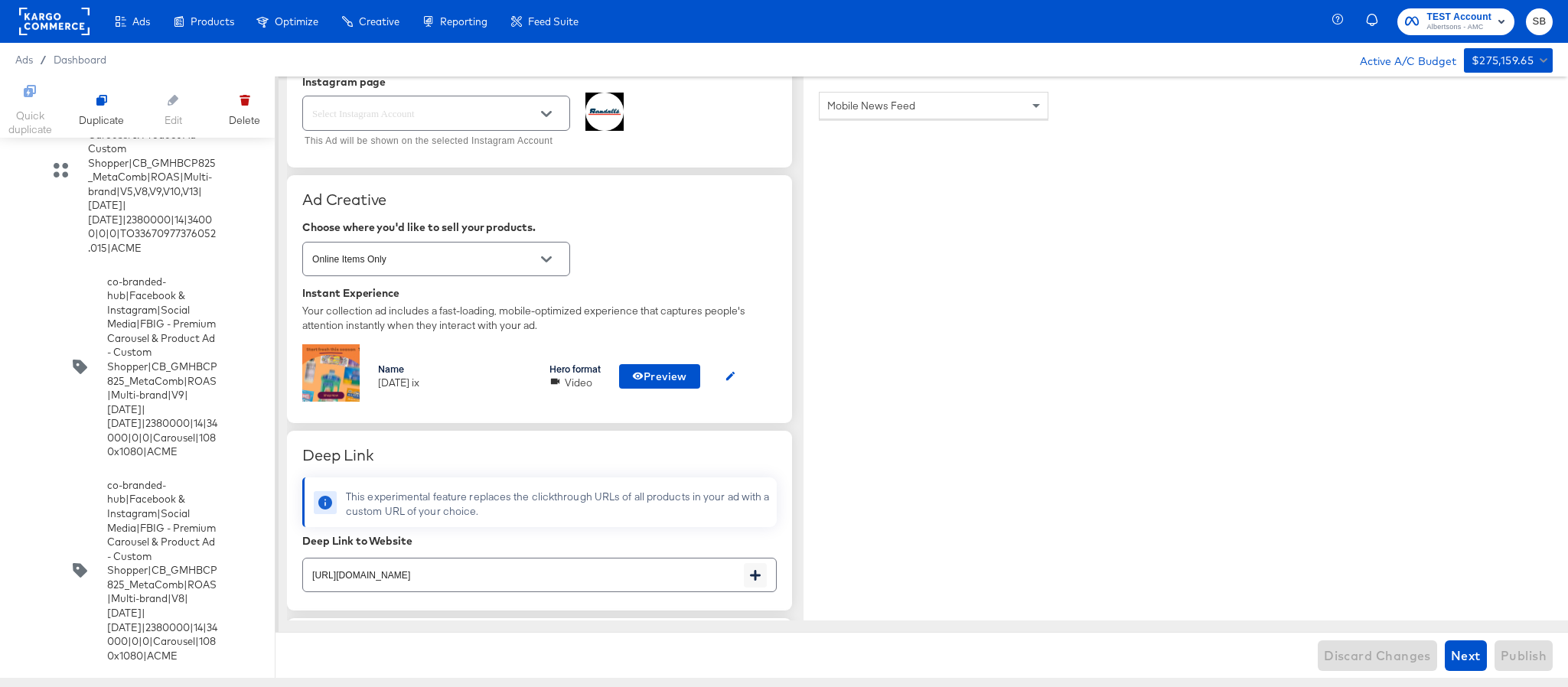
scroll to position [11059, 0]
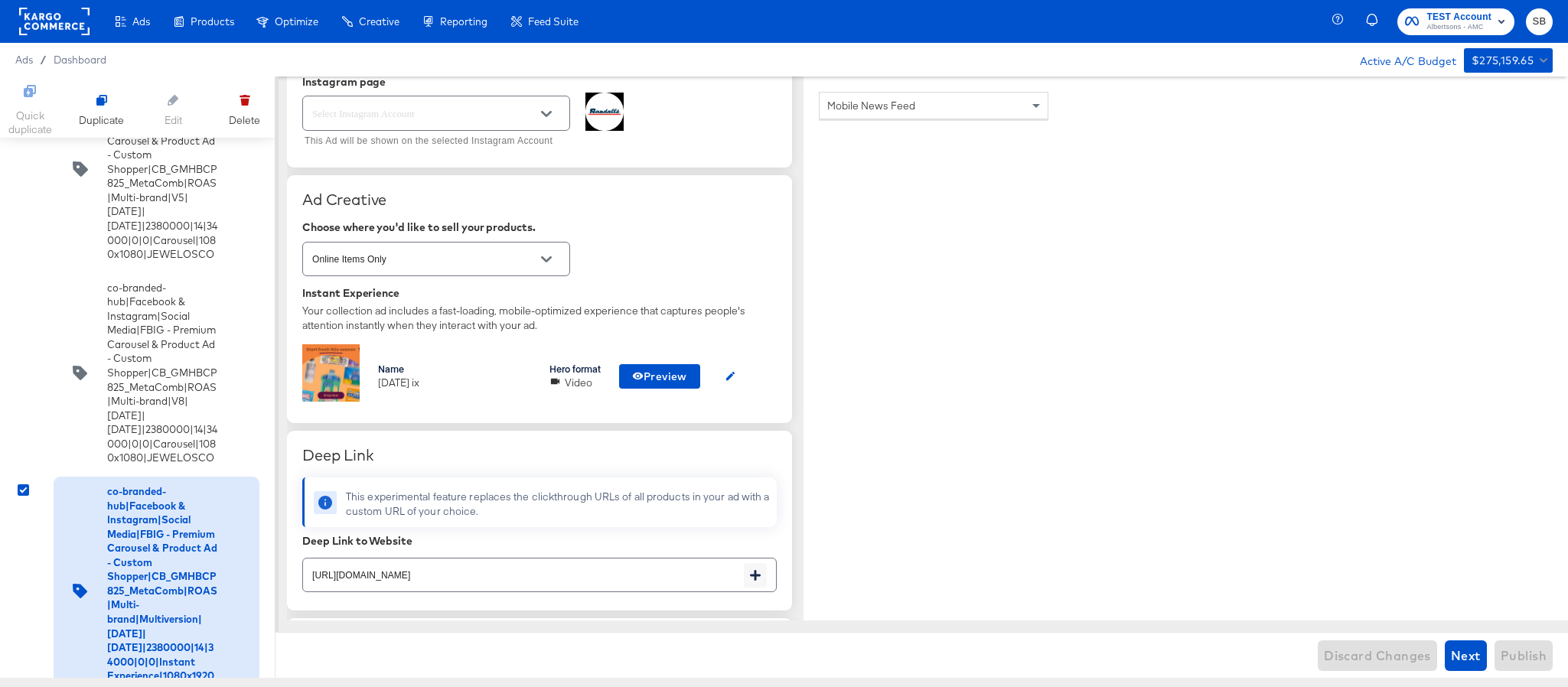
click at [0, 0] on input "checkbox" at bounding box center [0, 0] width 0 height 0
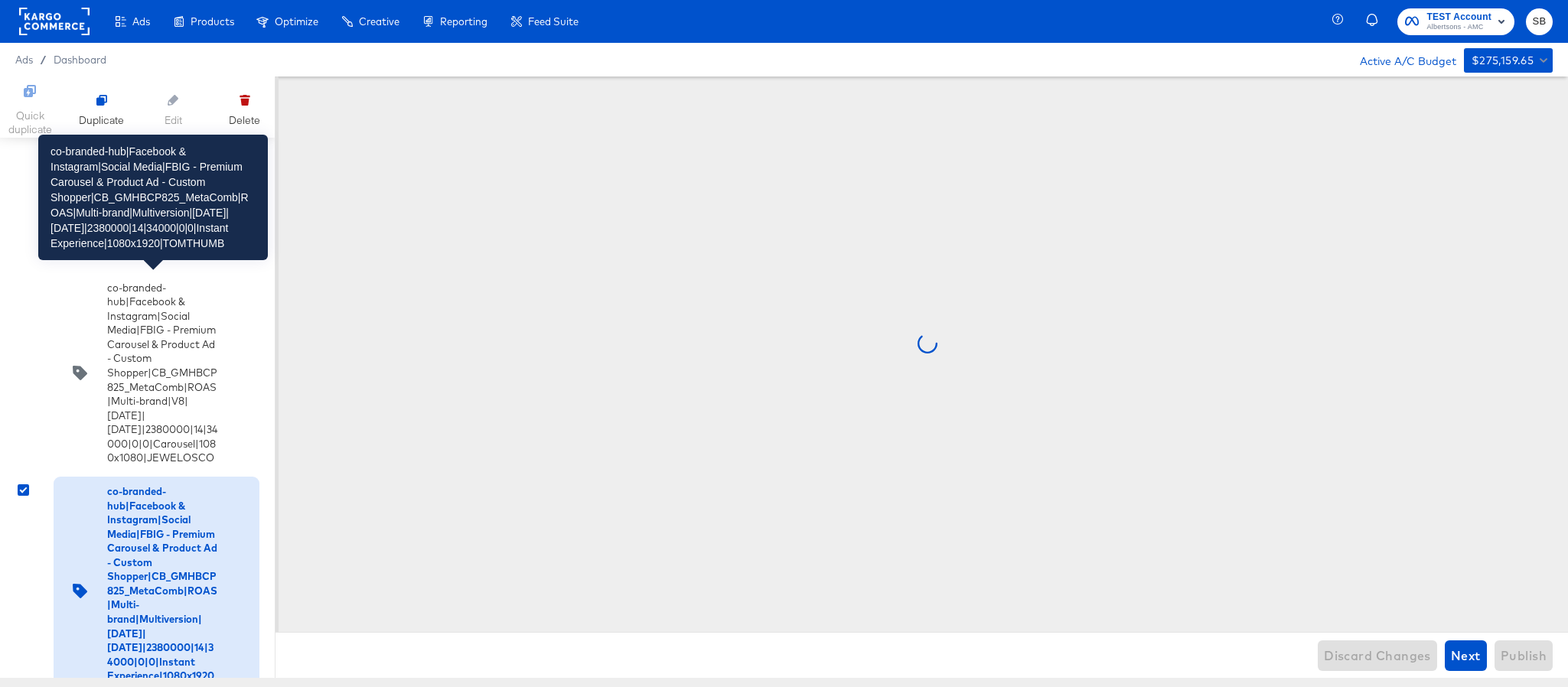
scroll to position [0, 0]
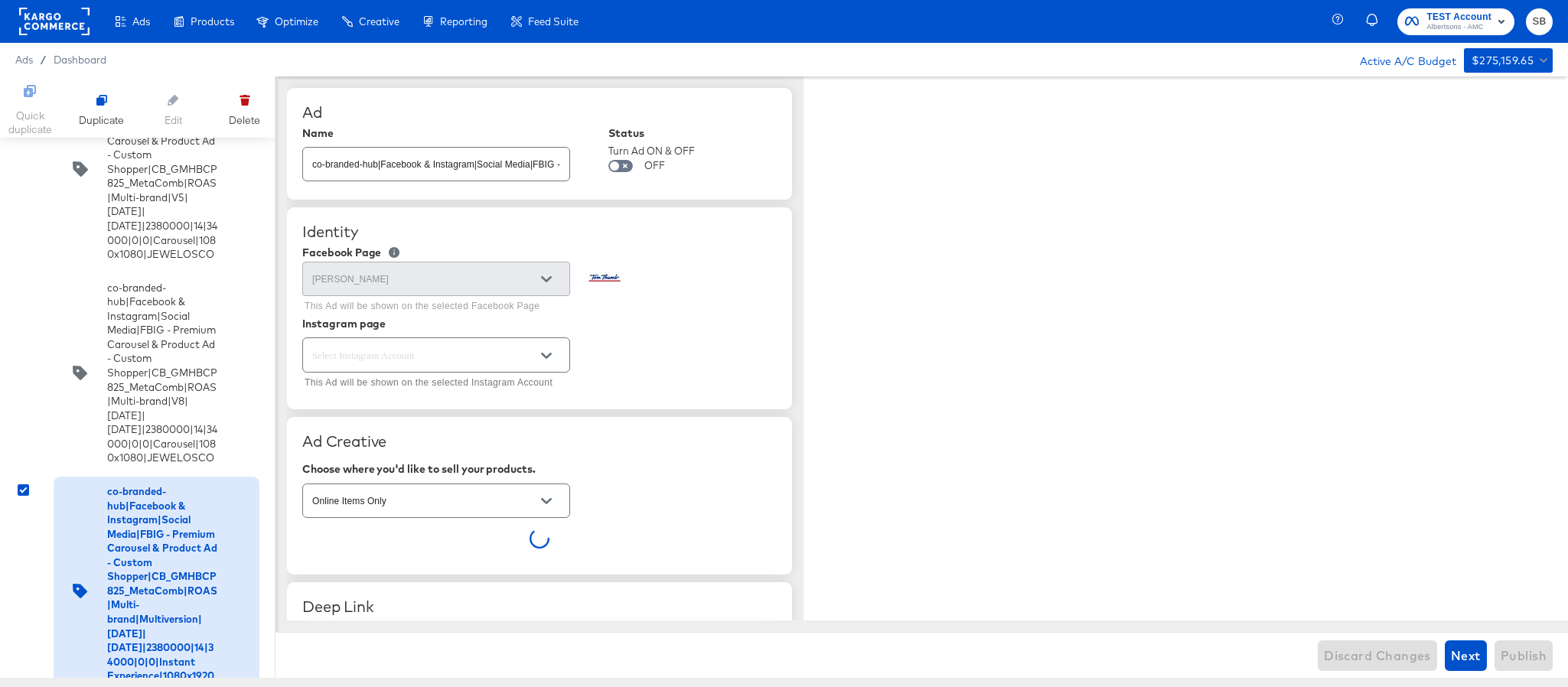
type textarea "x"
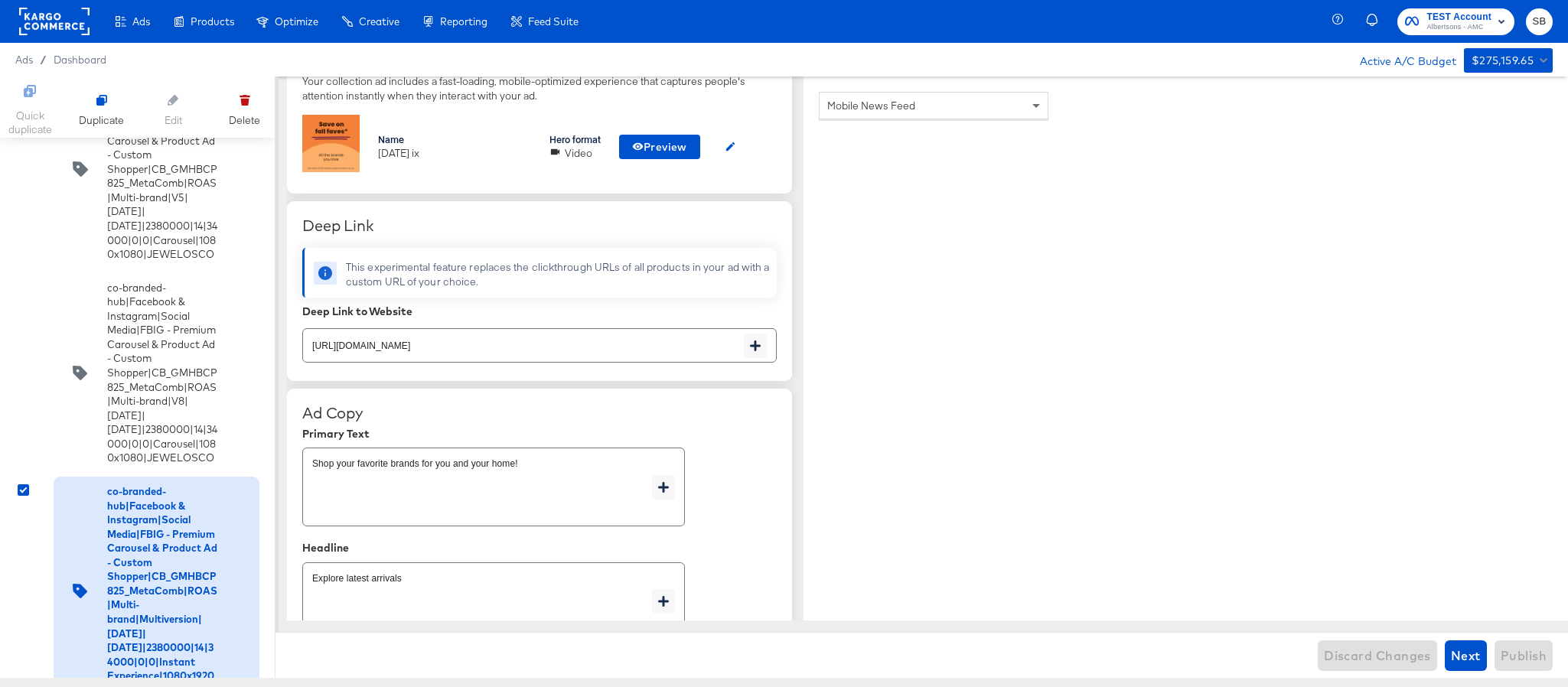
scroll to position [5525, 0]
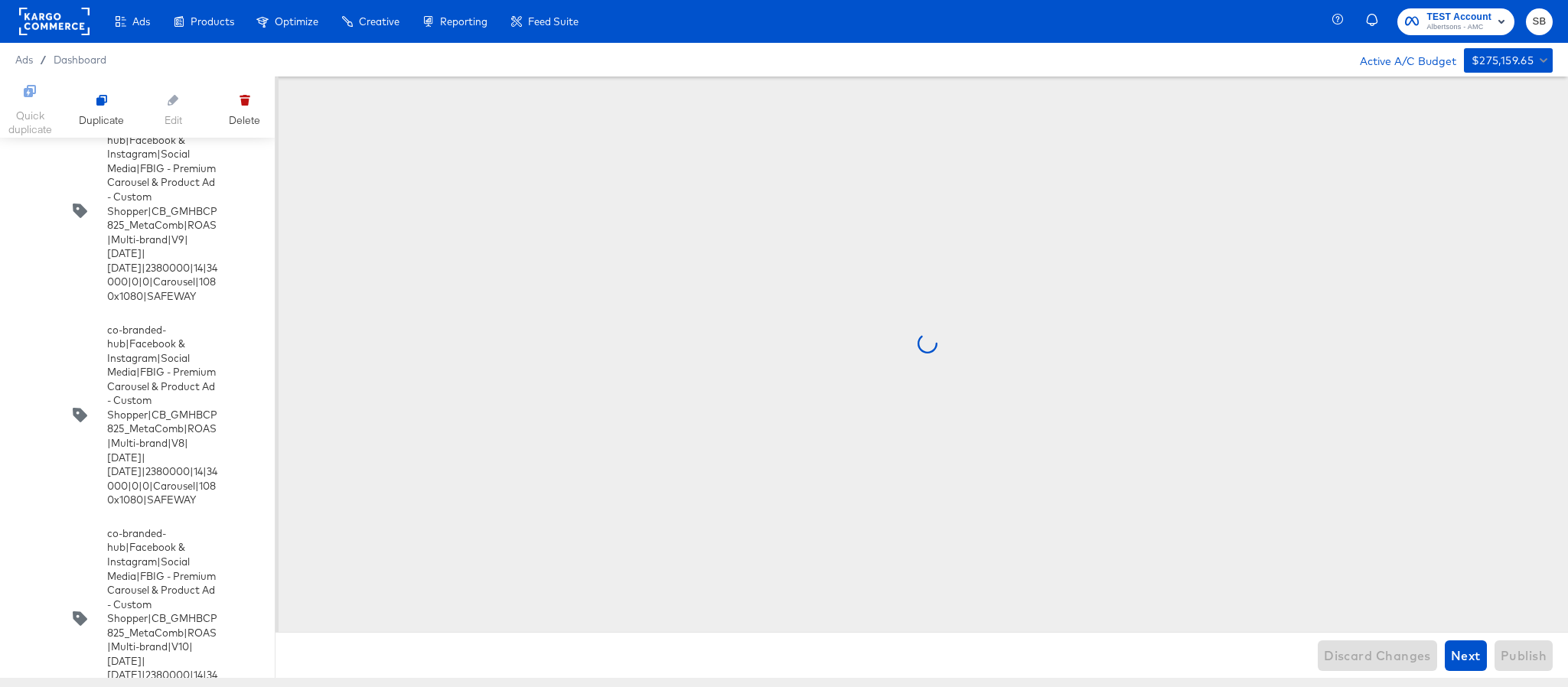
scroll to position [0, 0]
click at [0, 0] on input "checkbox" at bounding box center [0, 0] width 0 height 0
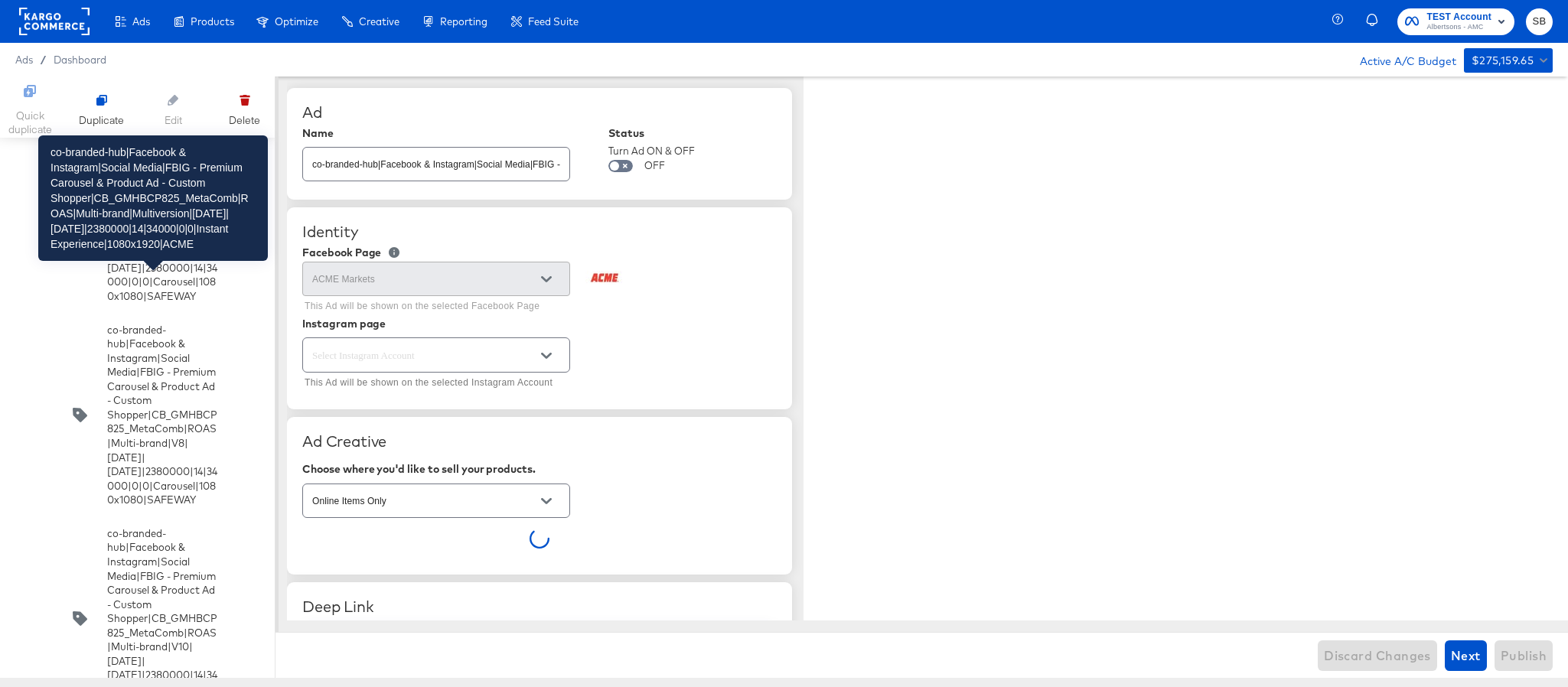
type textarea "x"
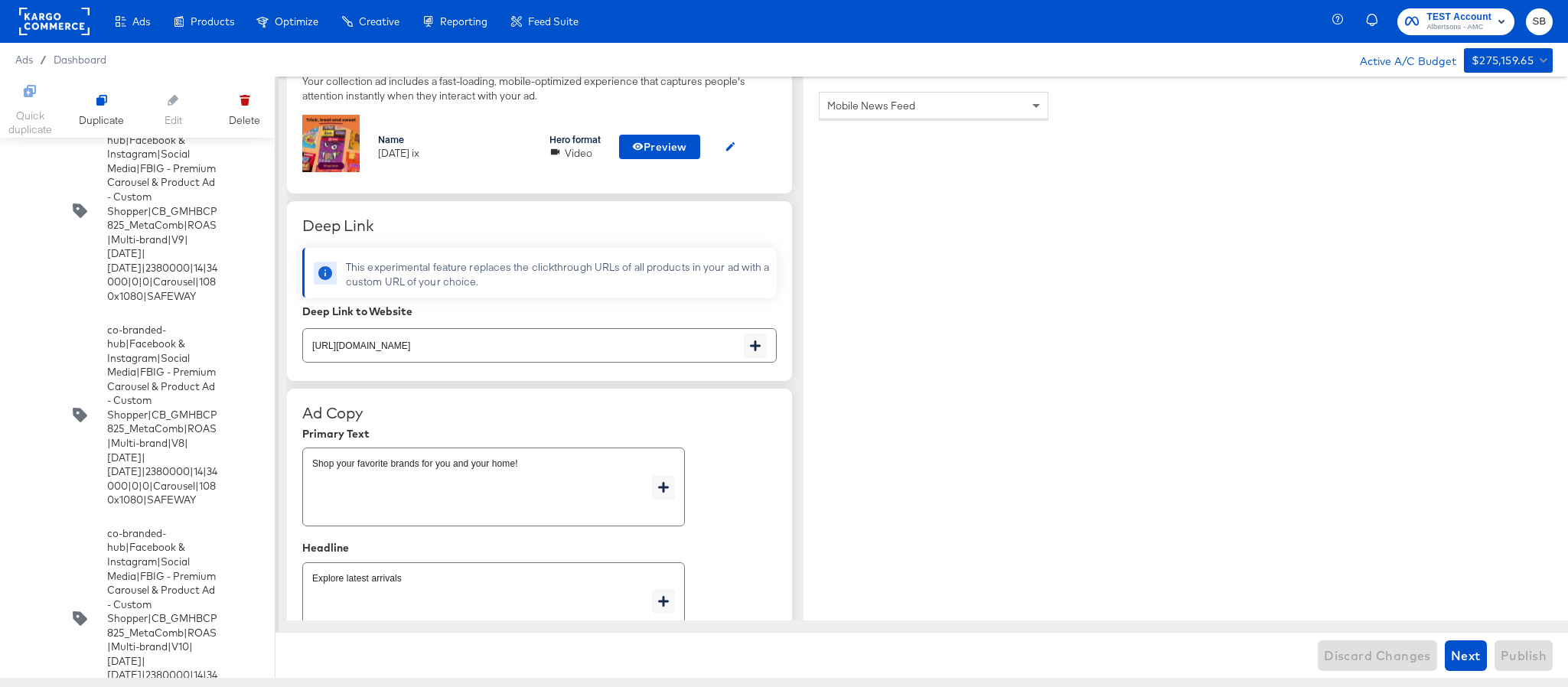
scroll to position [1244, 0]
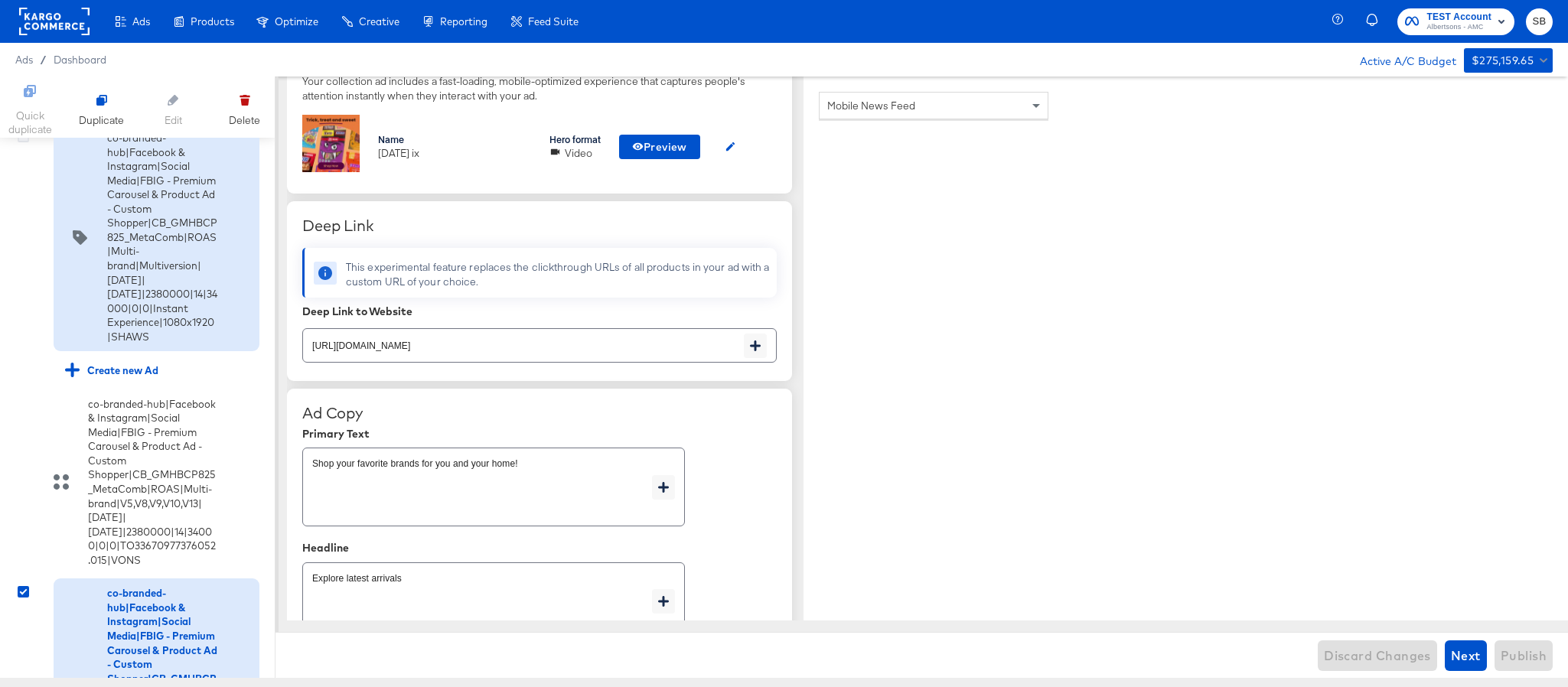
click at [19, 143] on icon at bounding box center [23, 137] width 11 height 11
click at [0, 0] on input "checkbox" at bounding box center [0, 0] width 0 height 0
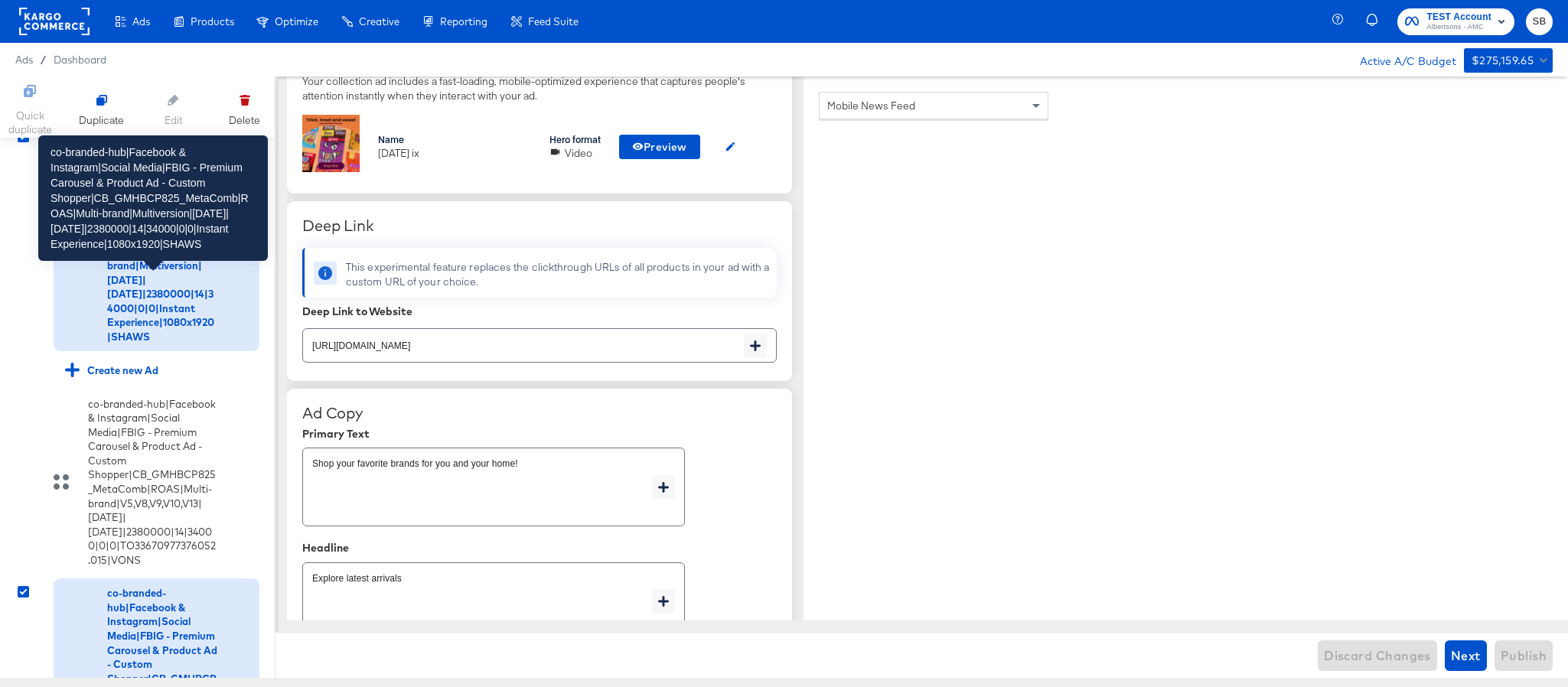
click at [126, 331] on div "co-branded-hub|Facebook & Instagram|Social Media|FBIG - Premium Carousel & Prod…" at bounding box center [162, 237] width 110 height 213
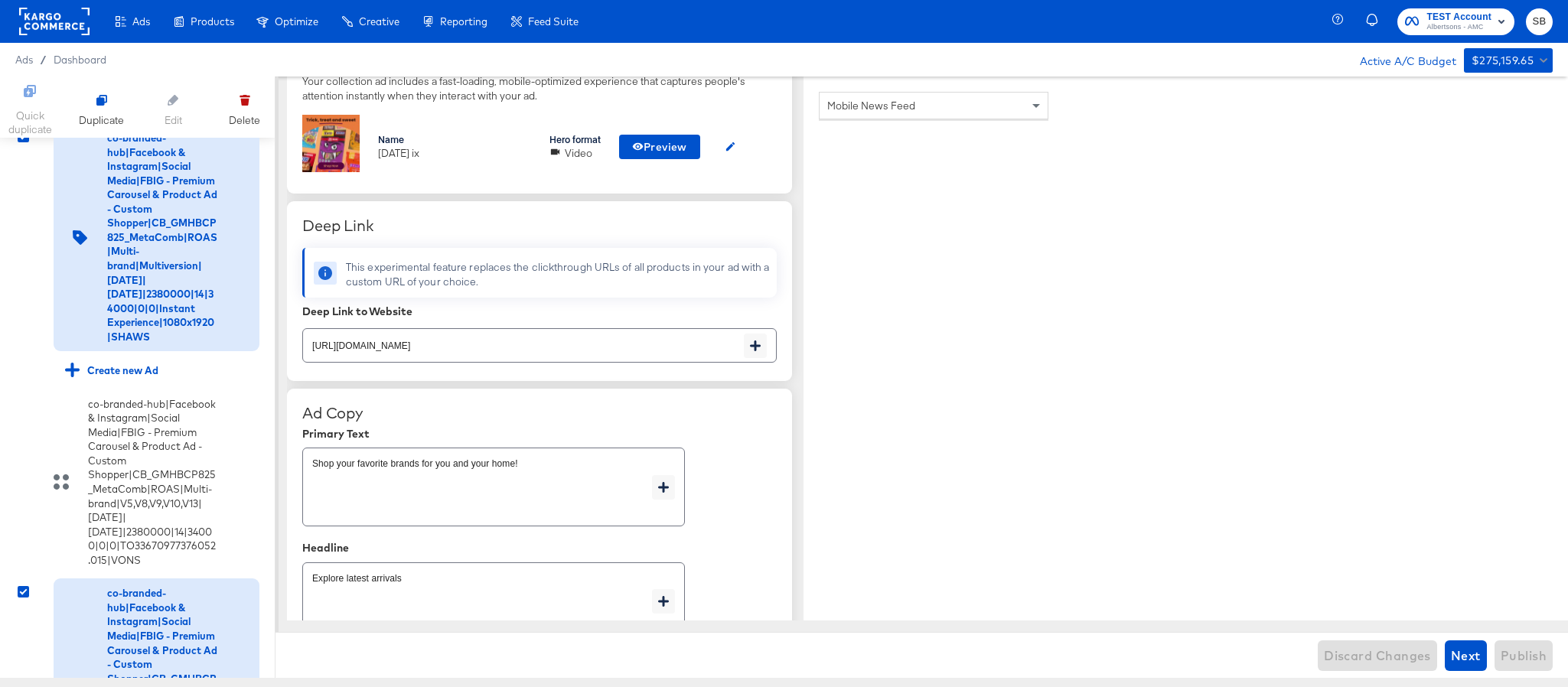
scroll to position [14097, 0]
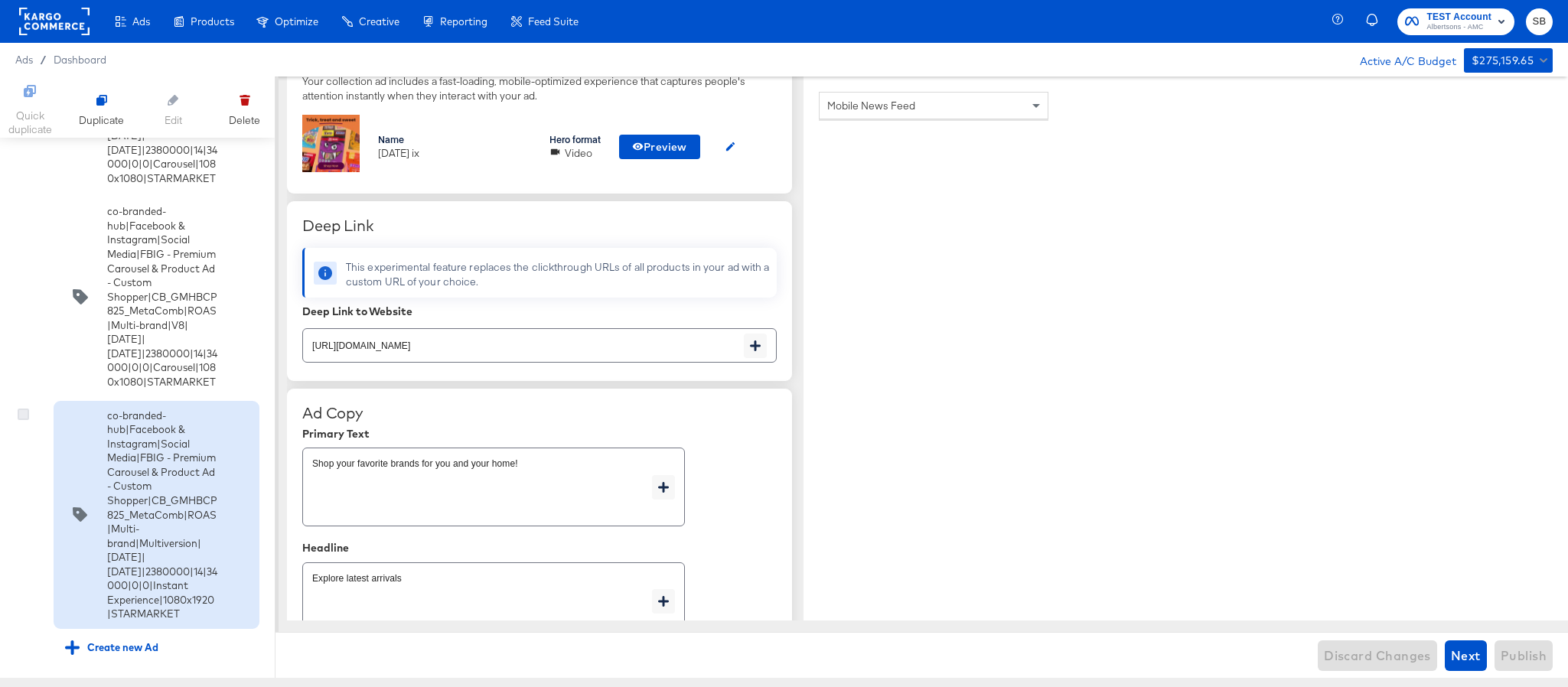
click at [21, 409] on icon at bounding box center [23, 415] width 11 height 11
click at [0, 0] on input "checkbox" at bounding box center [0, 0] width 0 height 0
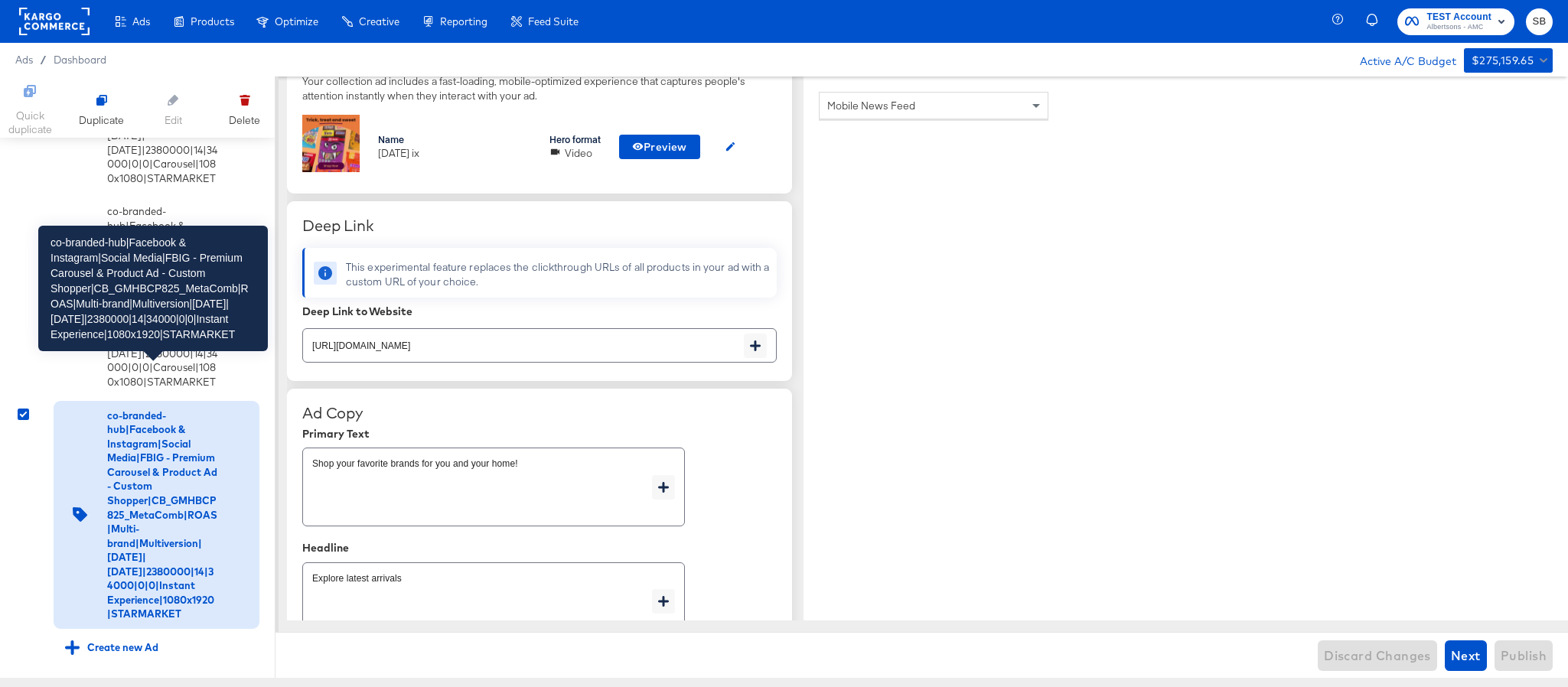
click at [117, 428] on div "co-branded-hub|Facebook & Instagram|Social Media|FBIG - Premium Carousel & Prod…" at bounding box center [162, 515] width 110 height 213
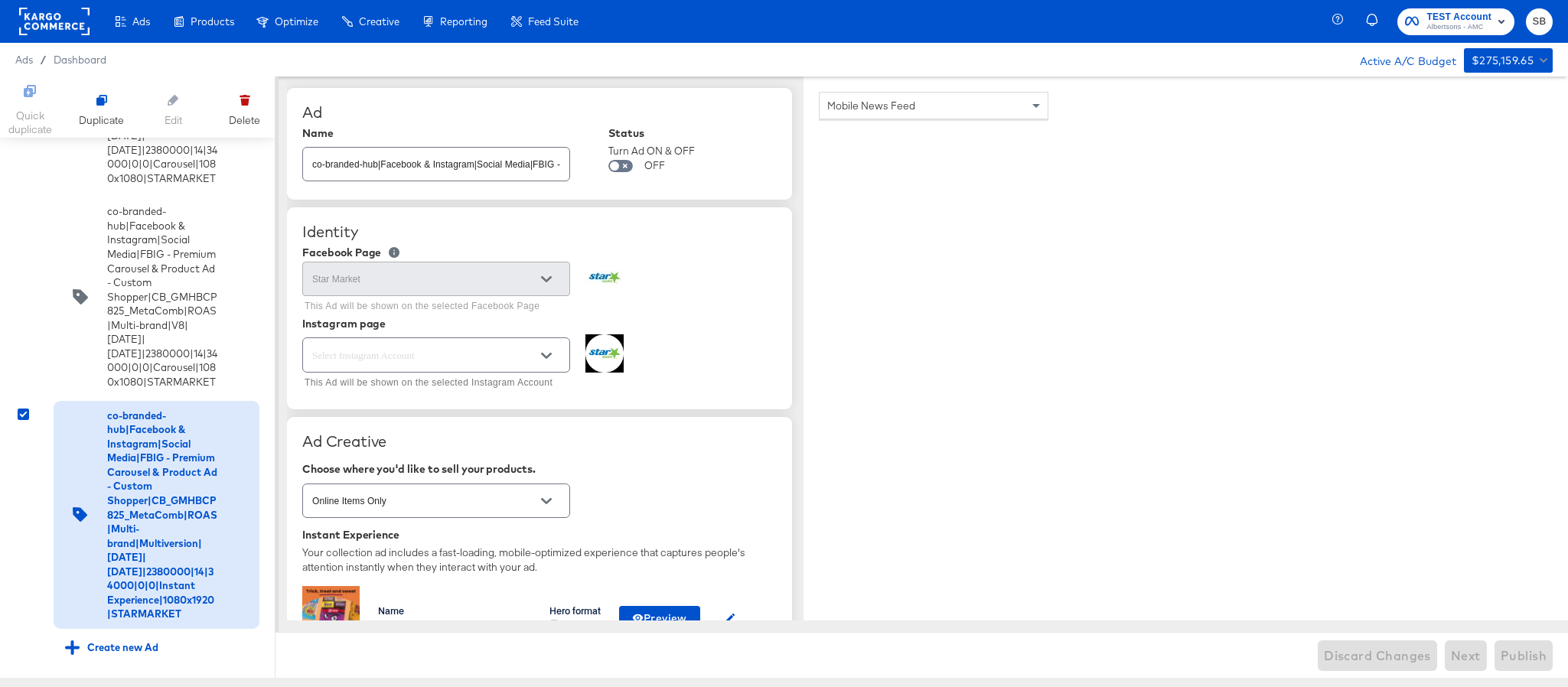
scroll to position [8878, 0]
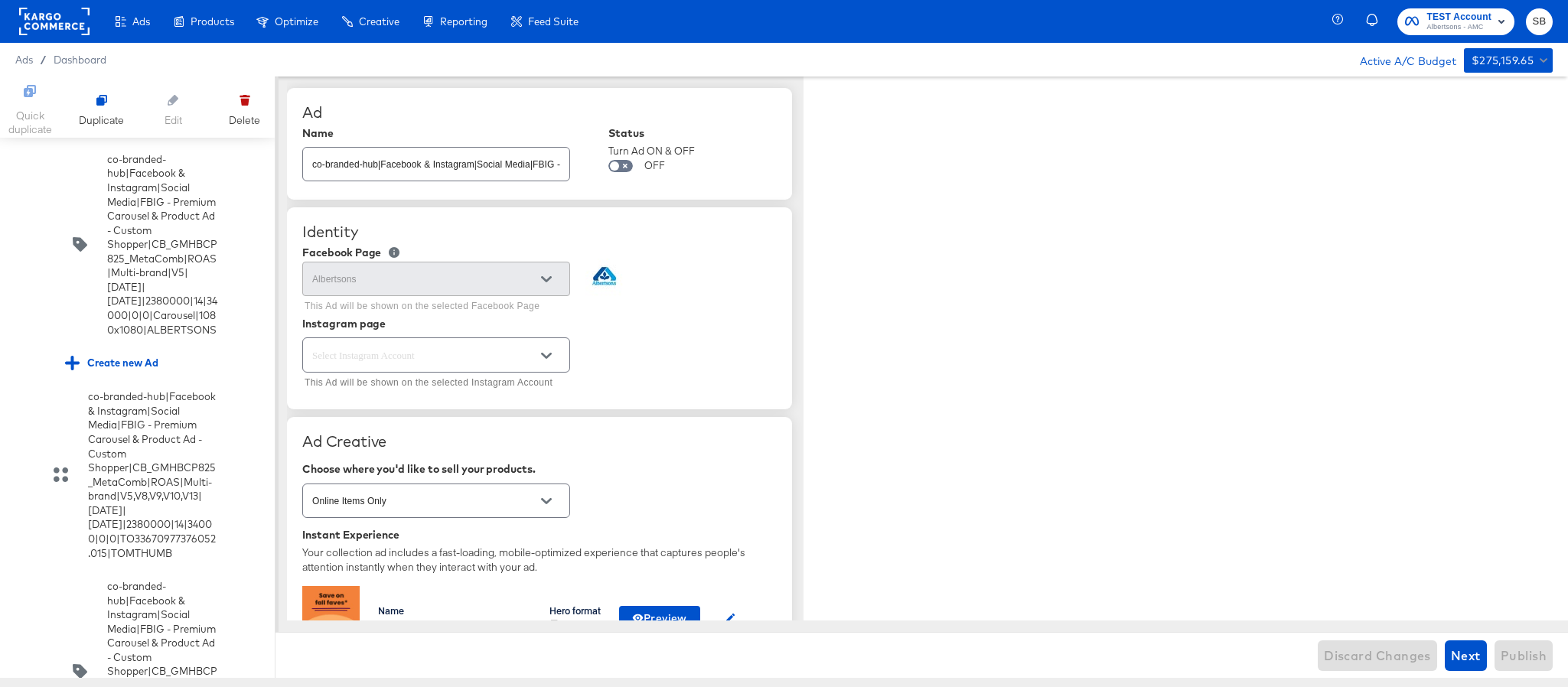
type textarea "x"
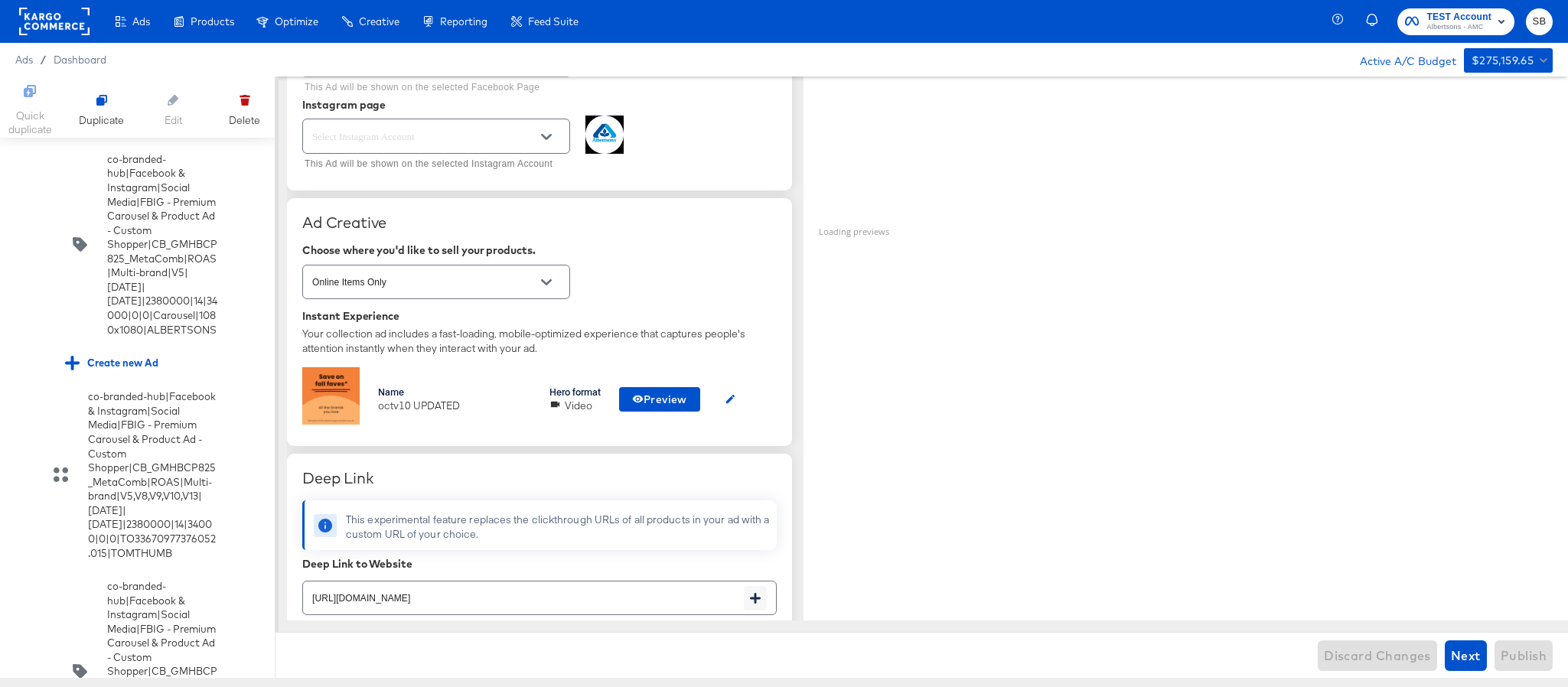
scroll to position [229, 0]
